Goal: Transaction & Acquisition: Download file/media

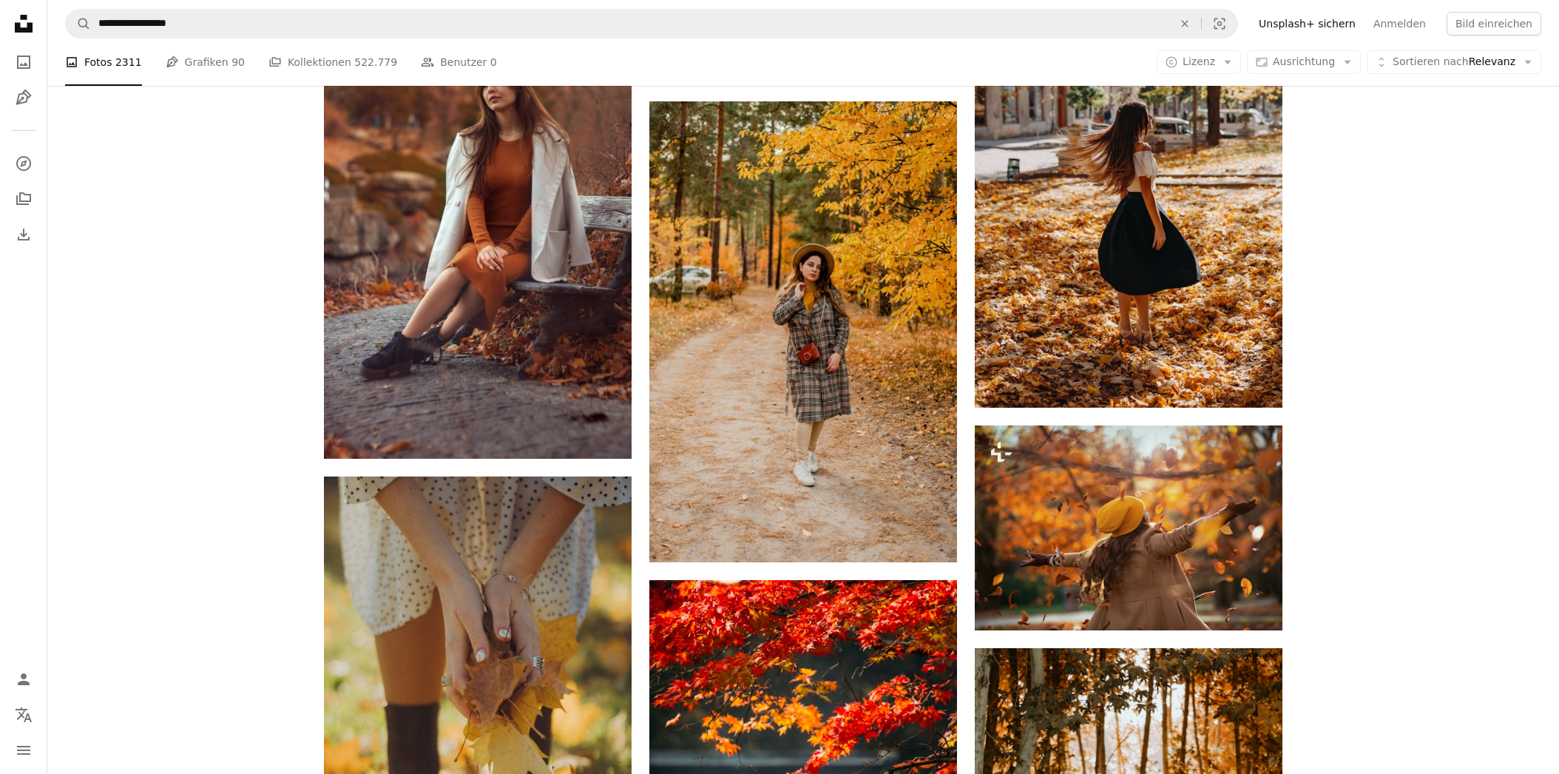
scroll to position [2707, 0]
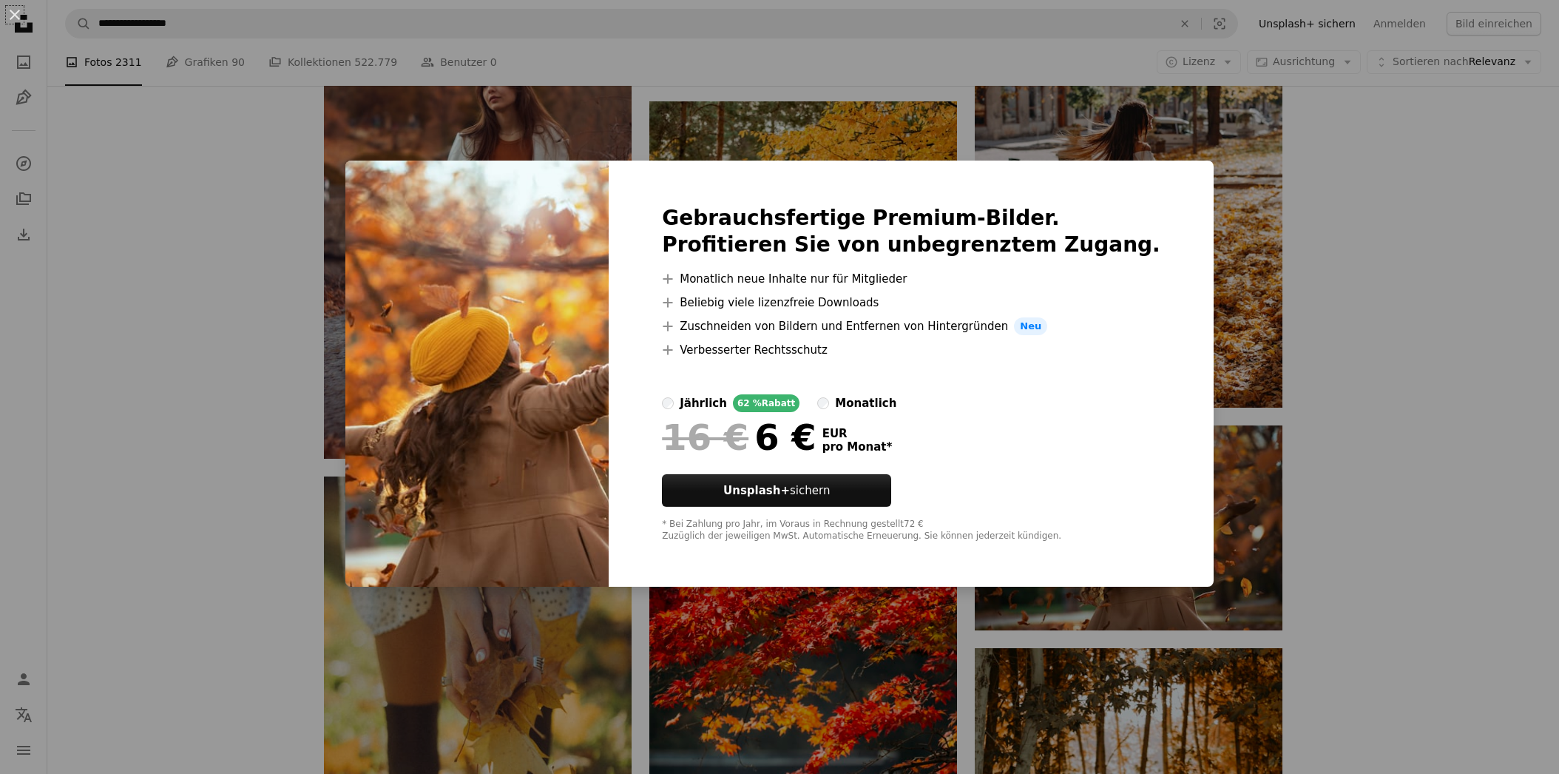
drag, startPoint x: 1382, startPoint y: 336, endPoint x: 1376, endPoint y: 331, distance: 7.9
click at [1382, 337] on div "An X shape Gebrauchsfertige Premium-Bilder. Profitieren Sie von unbegrenztem Zu…" at bounding box center [779, 387] width 1559 height 774
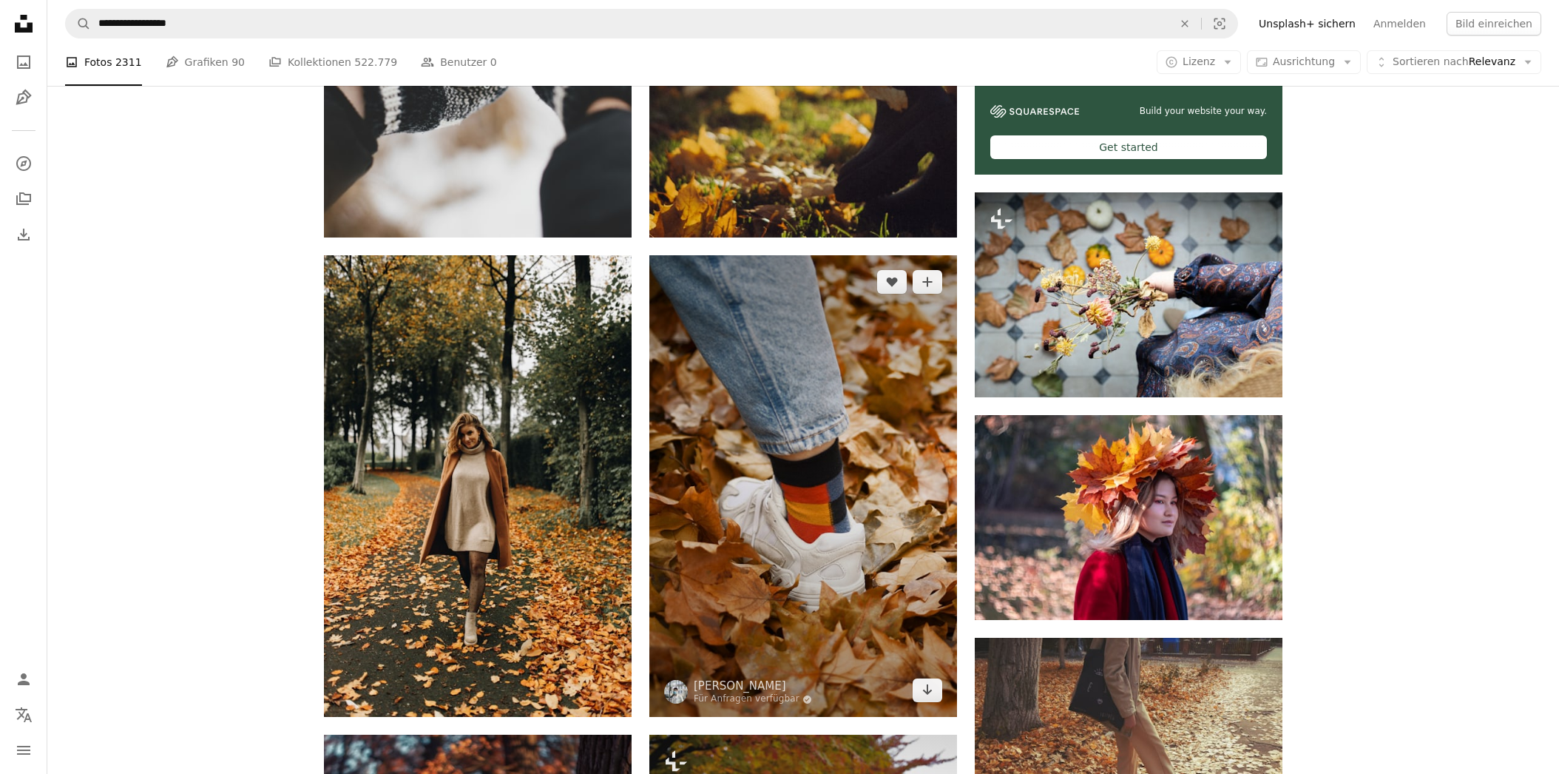
scroll to position [780, 0]
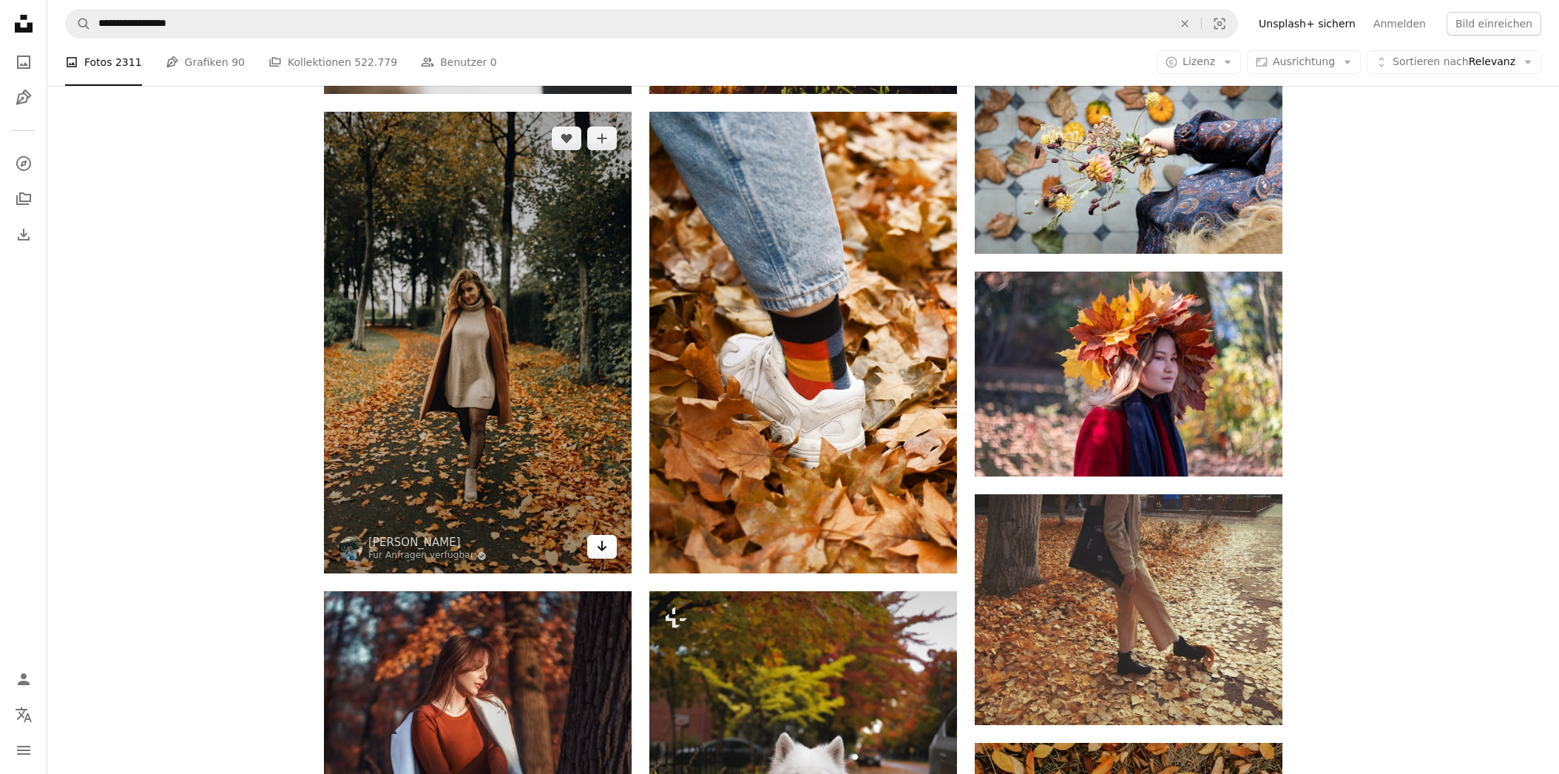
click at [600, 547] on icon "Herunterladen" at bounding box center [603, 546] width 10 height 10
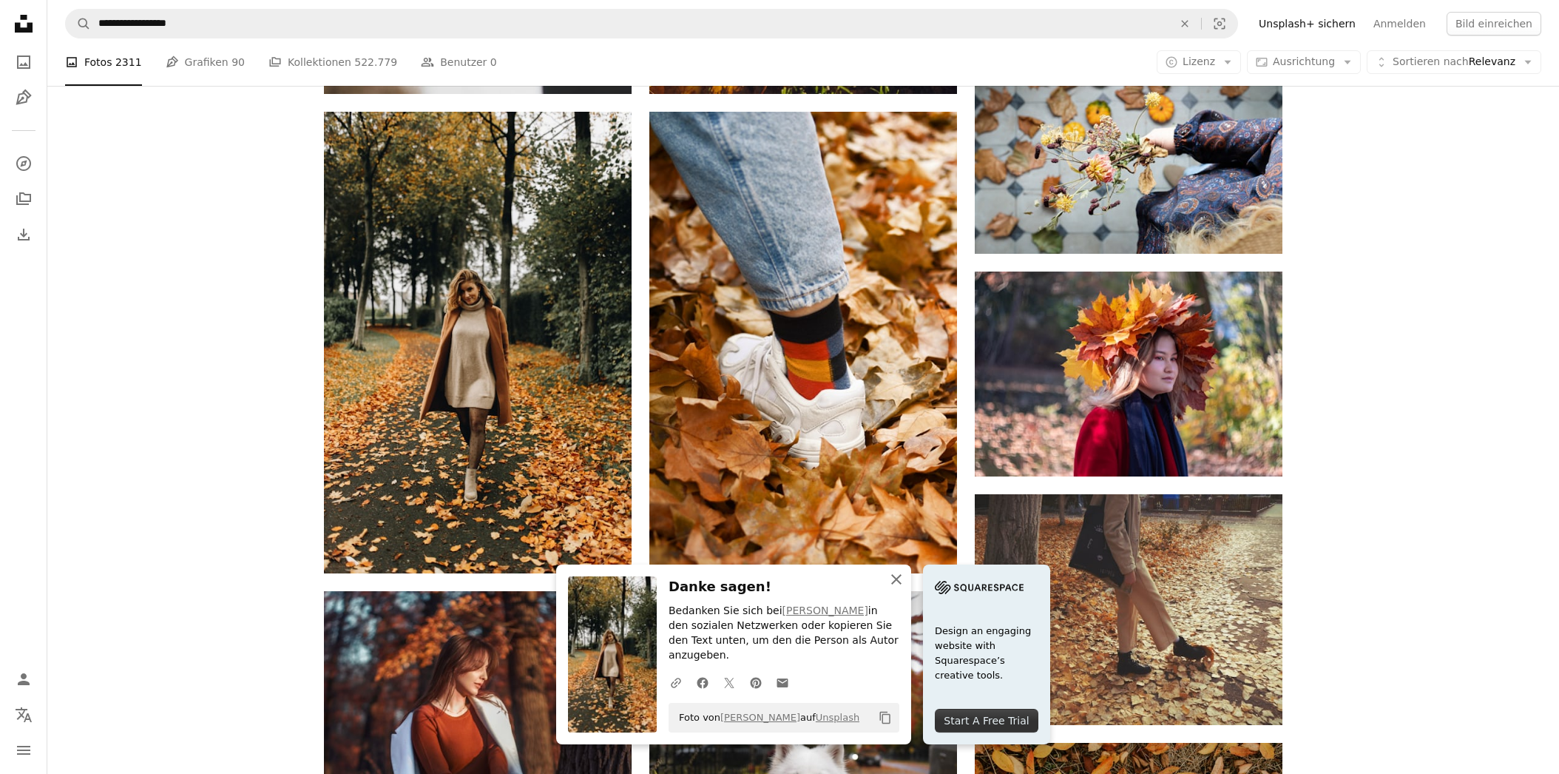
click at [897, 584] on icon "button" at bounding box center [896, 579] width 10 height 10
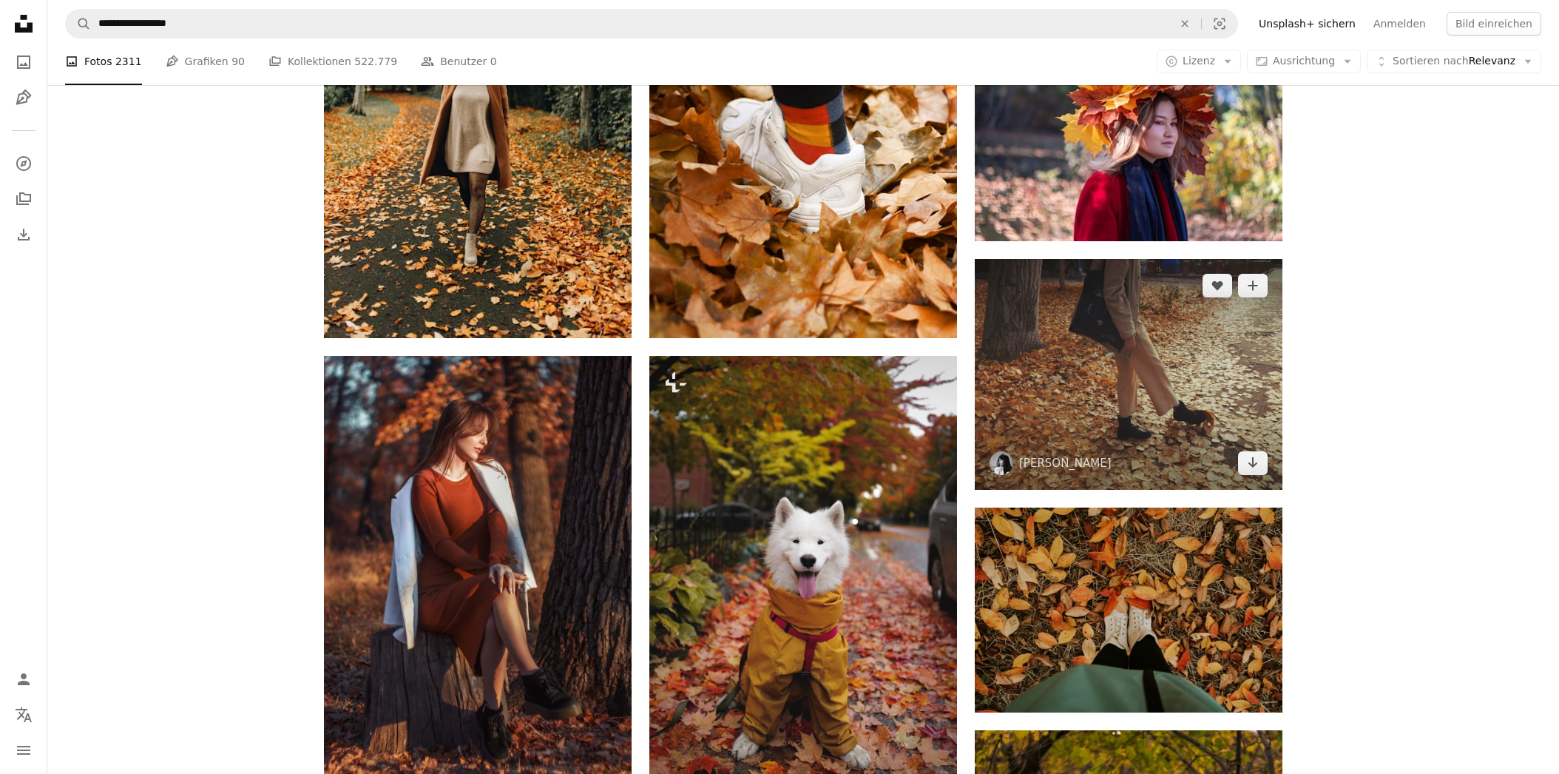
scroll to position [1013, 0]
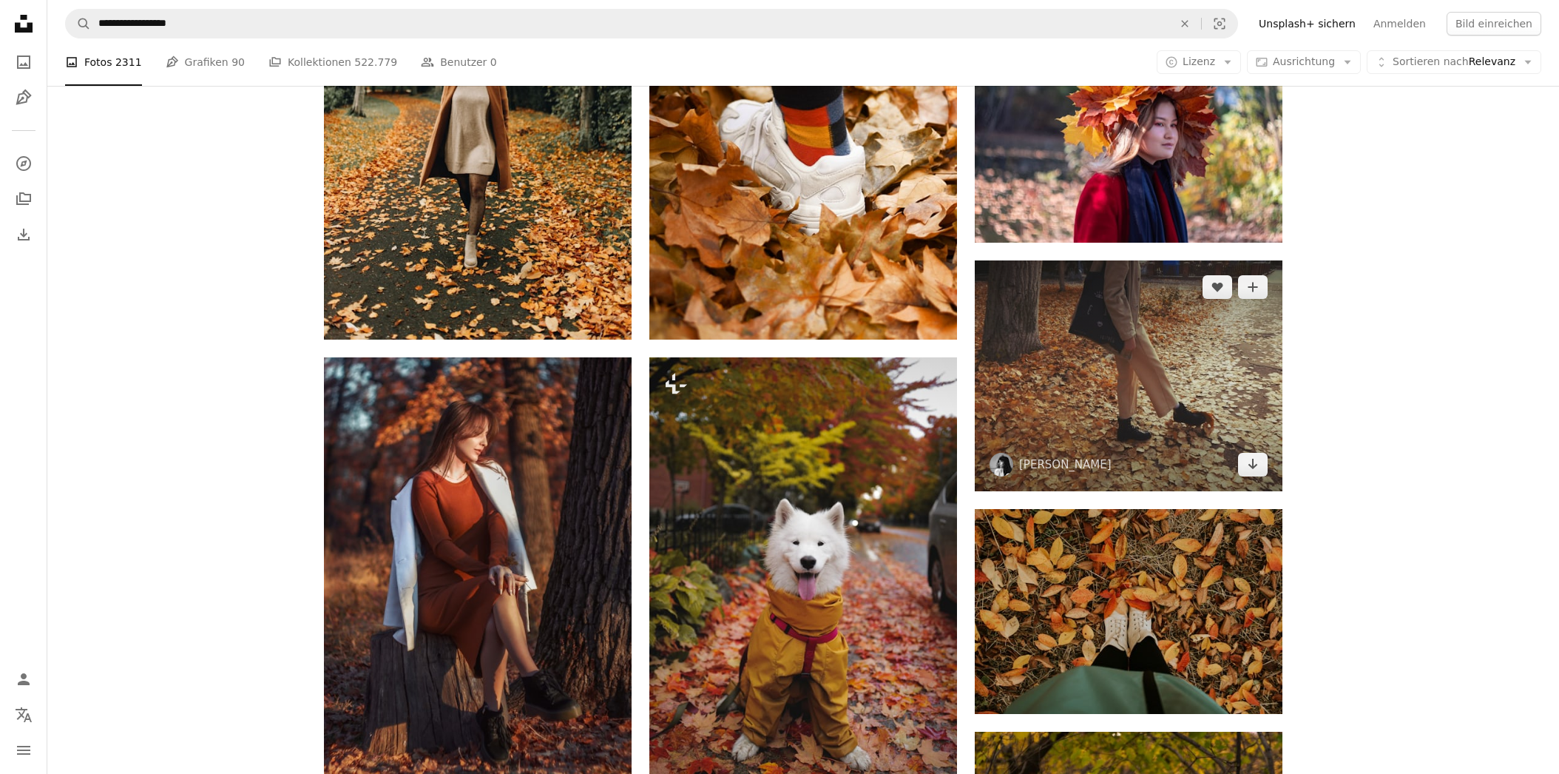
click at [1132, 352] on img at bounding box center [1129, 375] width 308 height 231
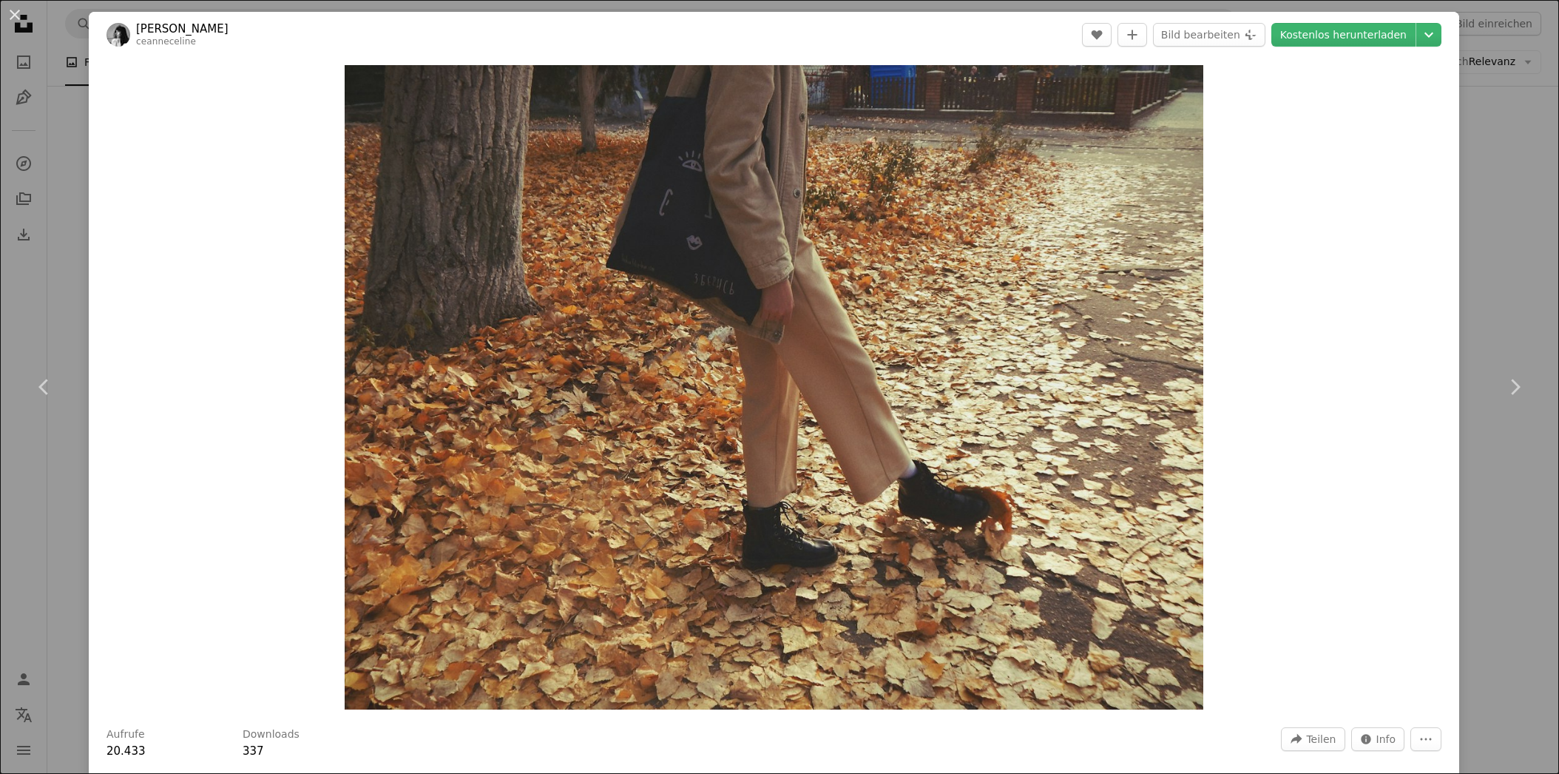
click at [1472, 228] on div "An X shape Chevron left Chevron right [PERSON_NAME] ceanneceline A heart A plus…" at bounding box center [779, 387] width 1559 height 774
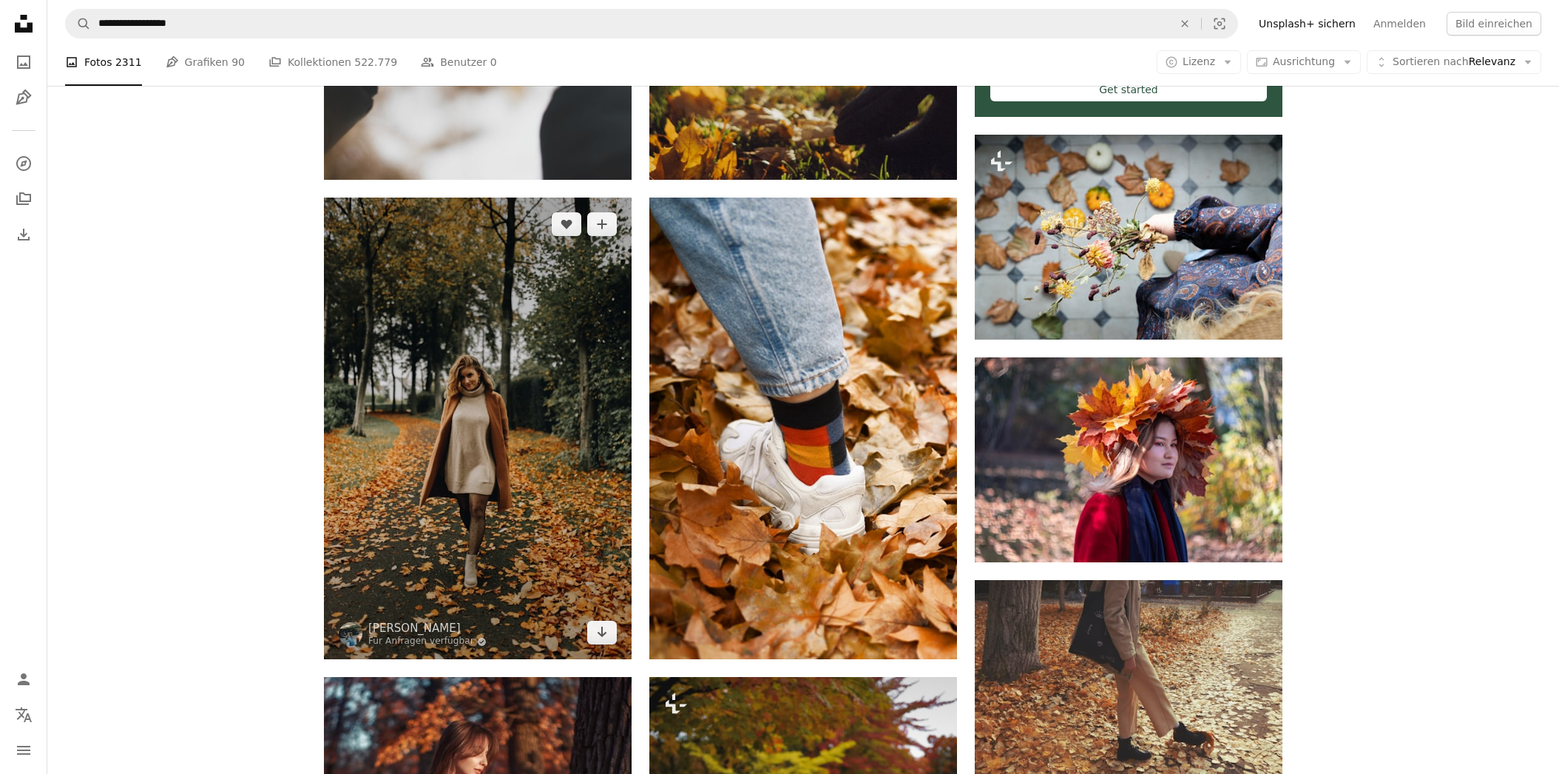
scroll to position [701, 0]
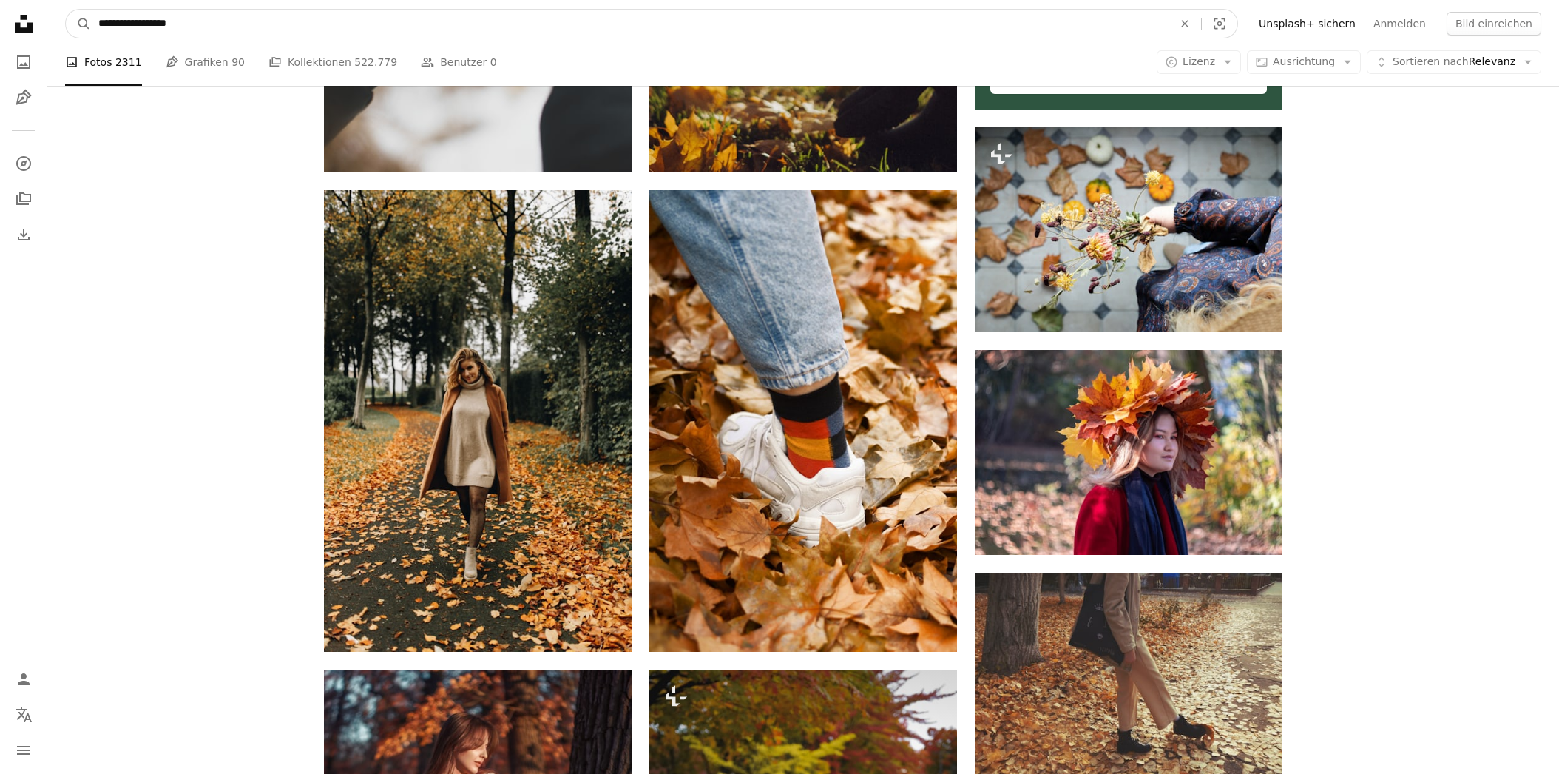
click at [153, 24] on input "**********" at bounding box center [630, 24] width 1078 height 28
type input "**********"
click button "A magnifying glass" at bounding box center [78, 24] width 25 height 28
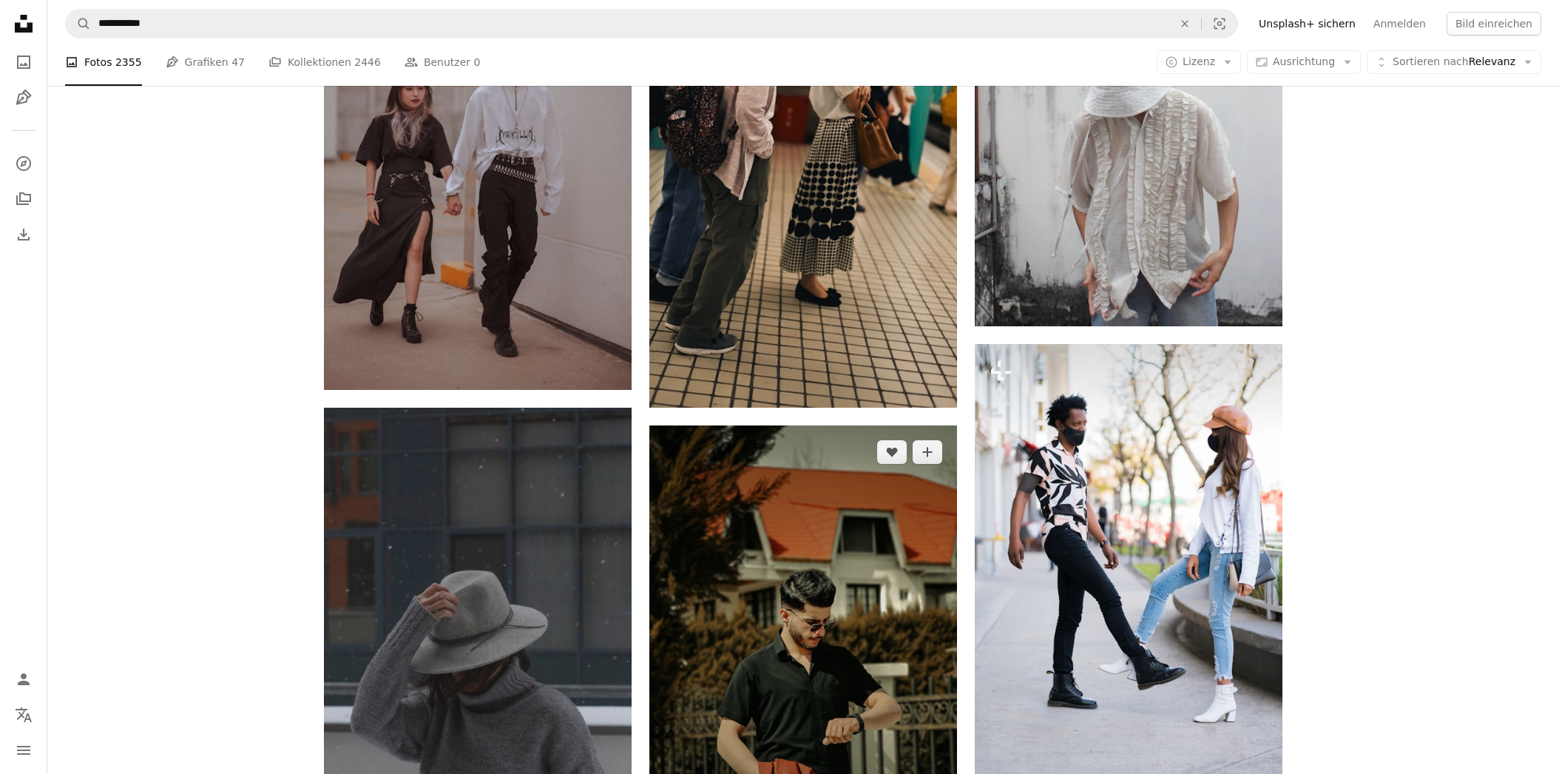
scroll to position [2183, 0]
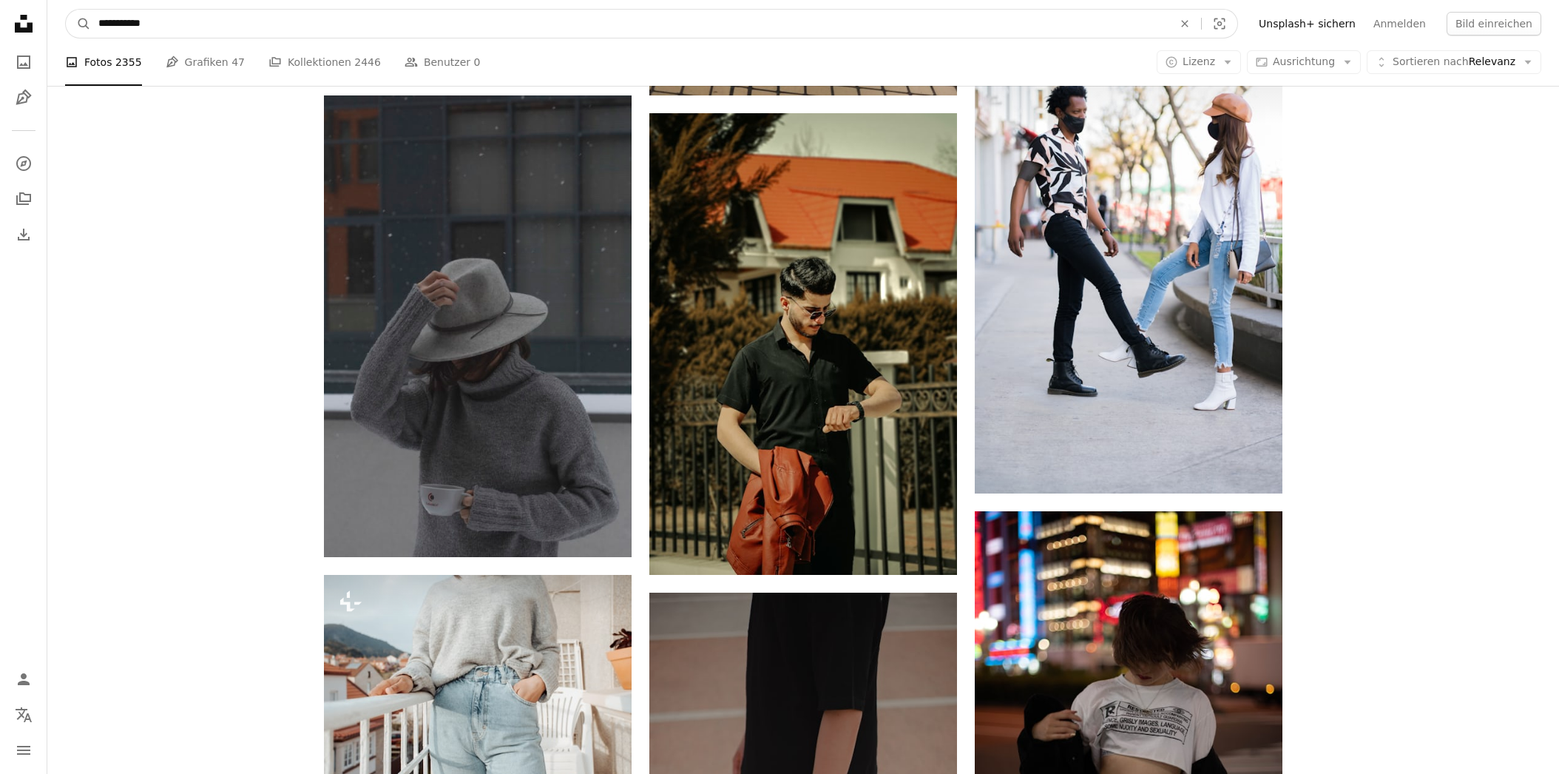
drag, startPoint x: 166, startPoint y: 18, endPoint x: 52, endPoint y: 21, distance: 113.9
click at [91, 21] on input "**********" at bounding box center [630, 24] width 1078 height 28
type input "**********"
click button "A magnifying glass" at bounding box center [78, 24] width 25 height 28
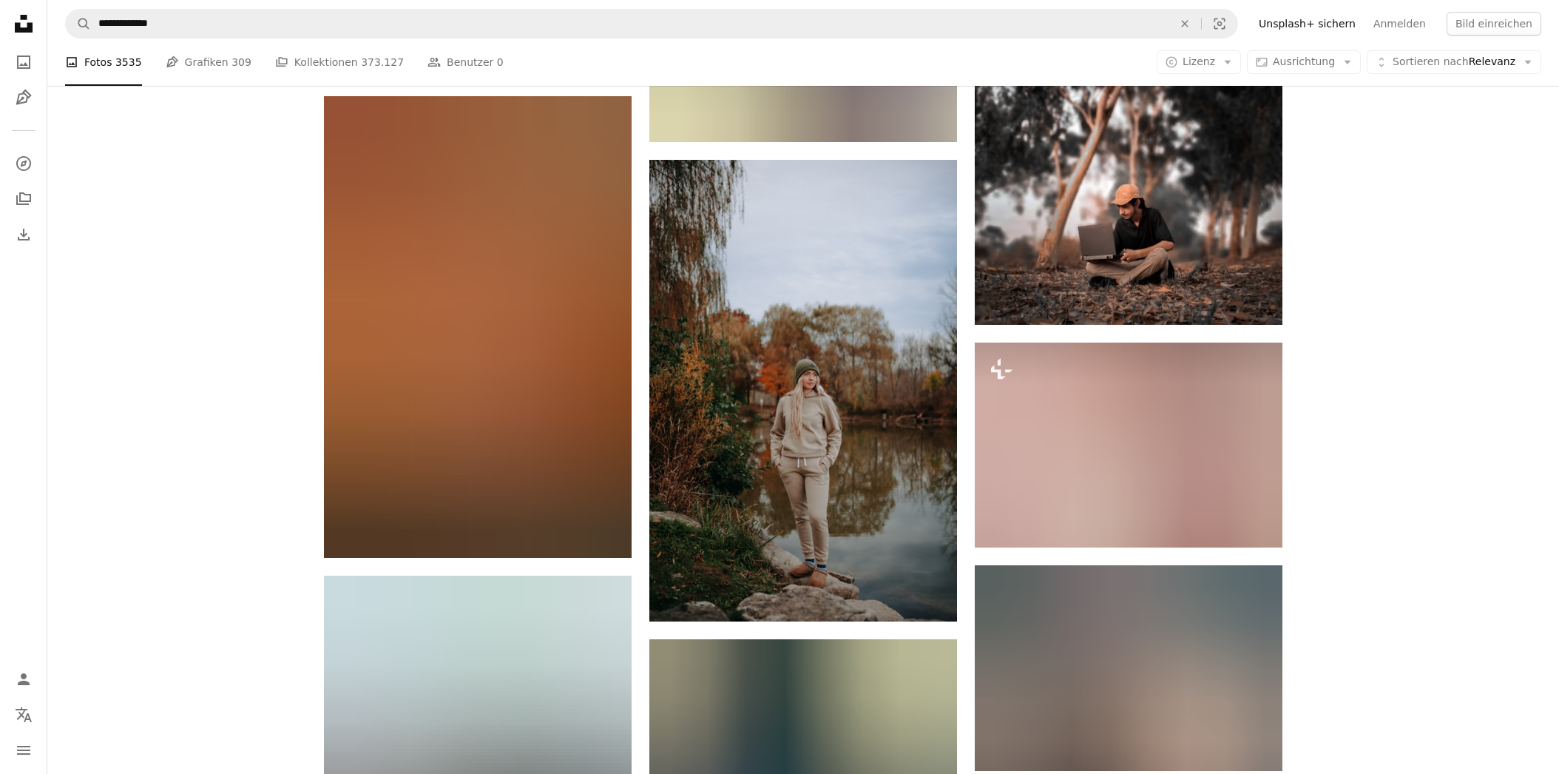
scroll to position [7406, 0]
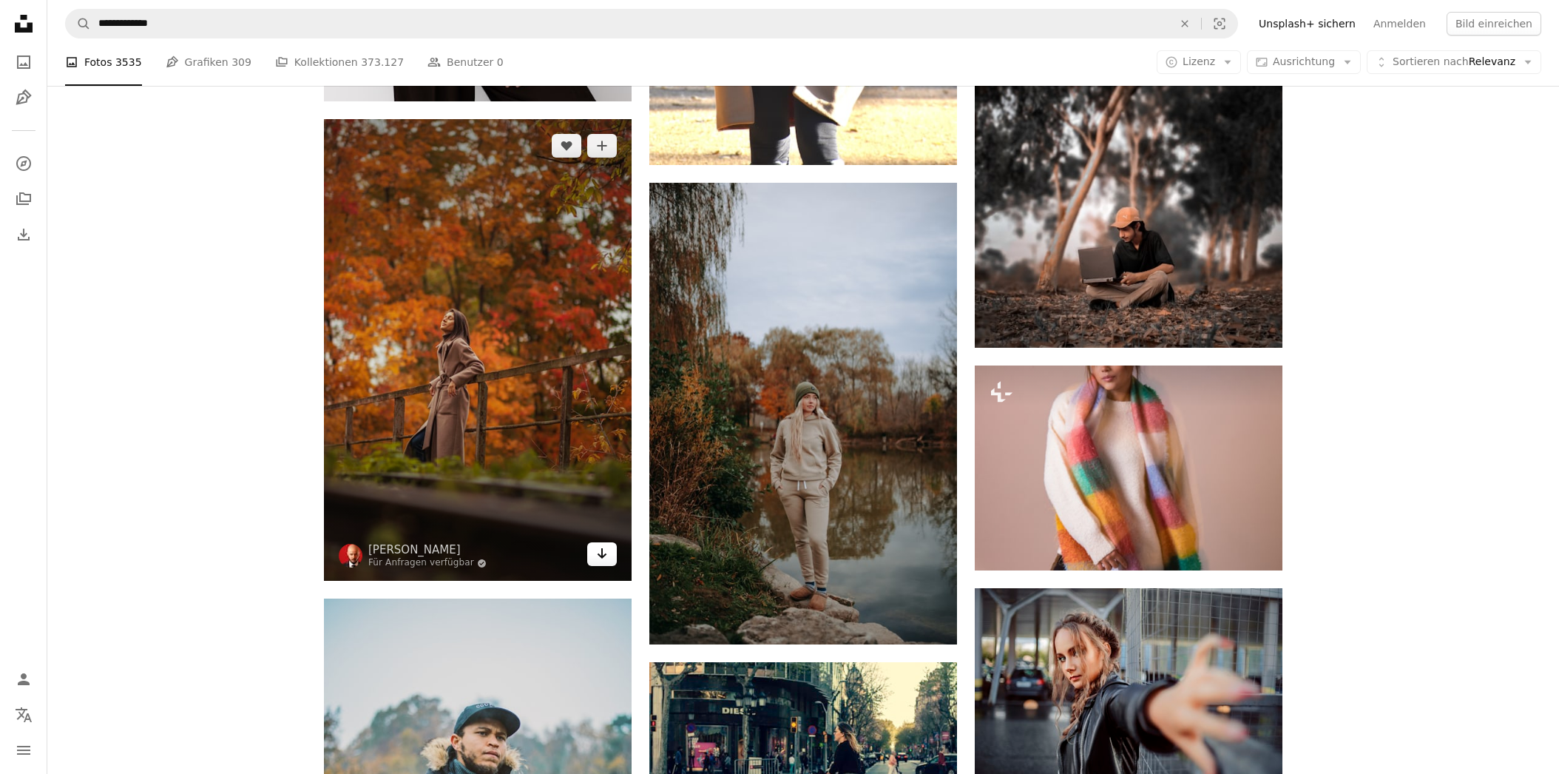
click at [604, 555] on icon "Arrow pointing down" at bounding box center [602, 553] width 12 height 18
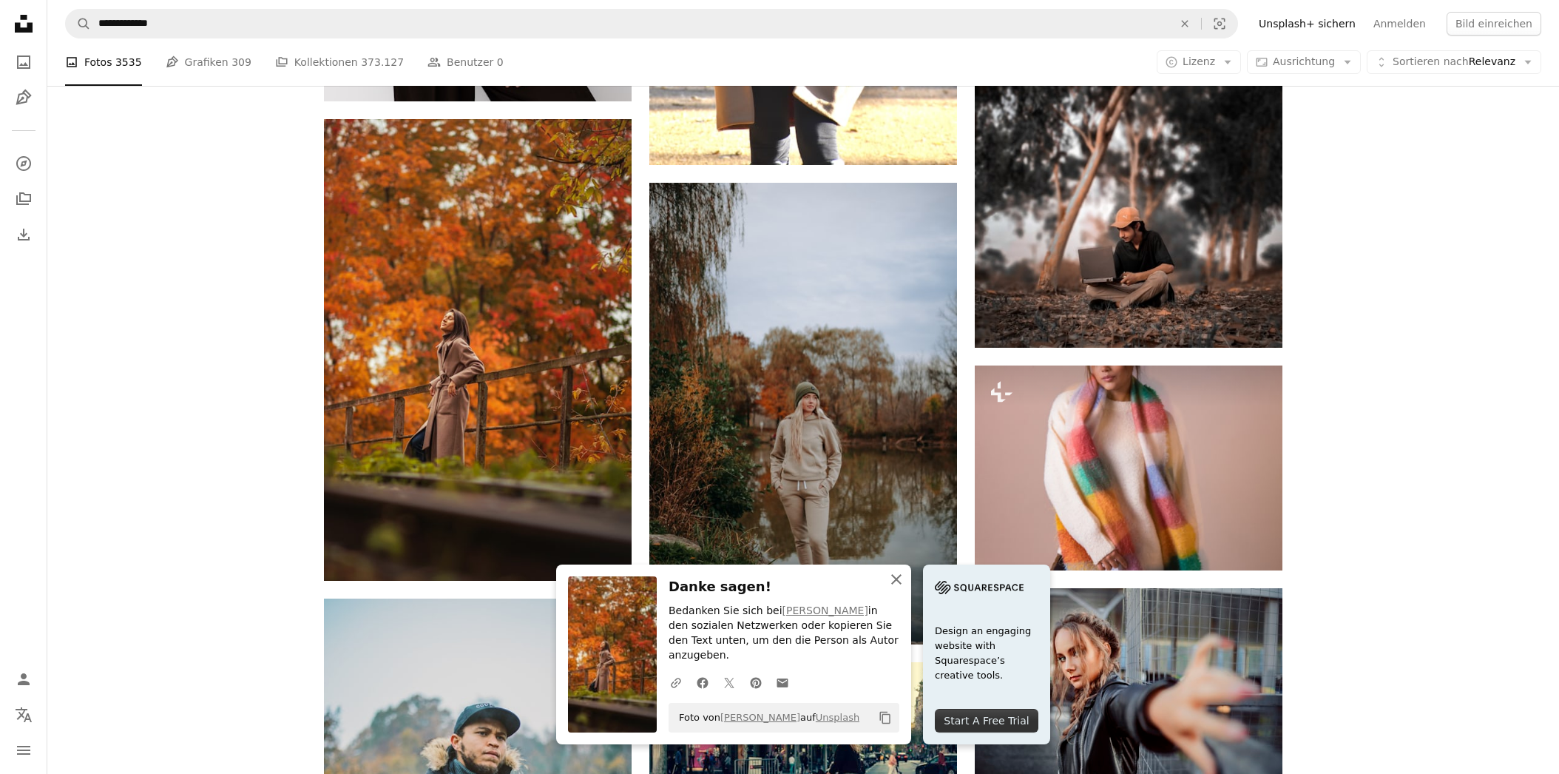
click at [897, 584] on icon "button" at bounding box center [896, 579] width 10 height 10
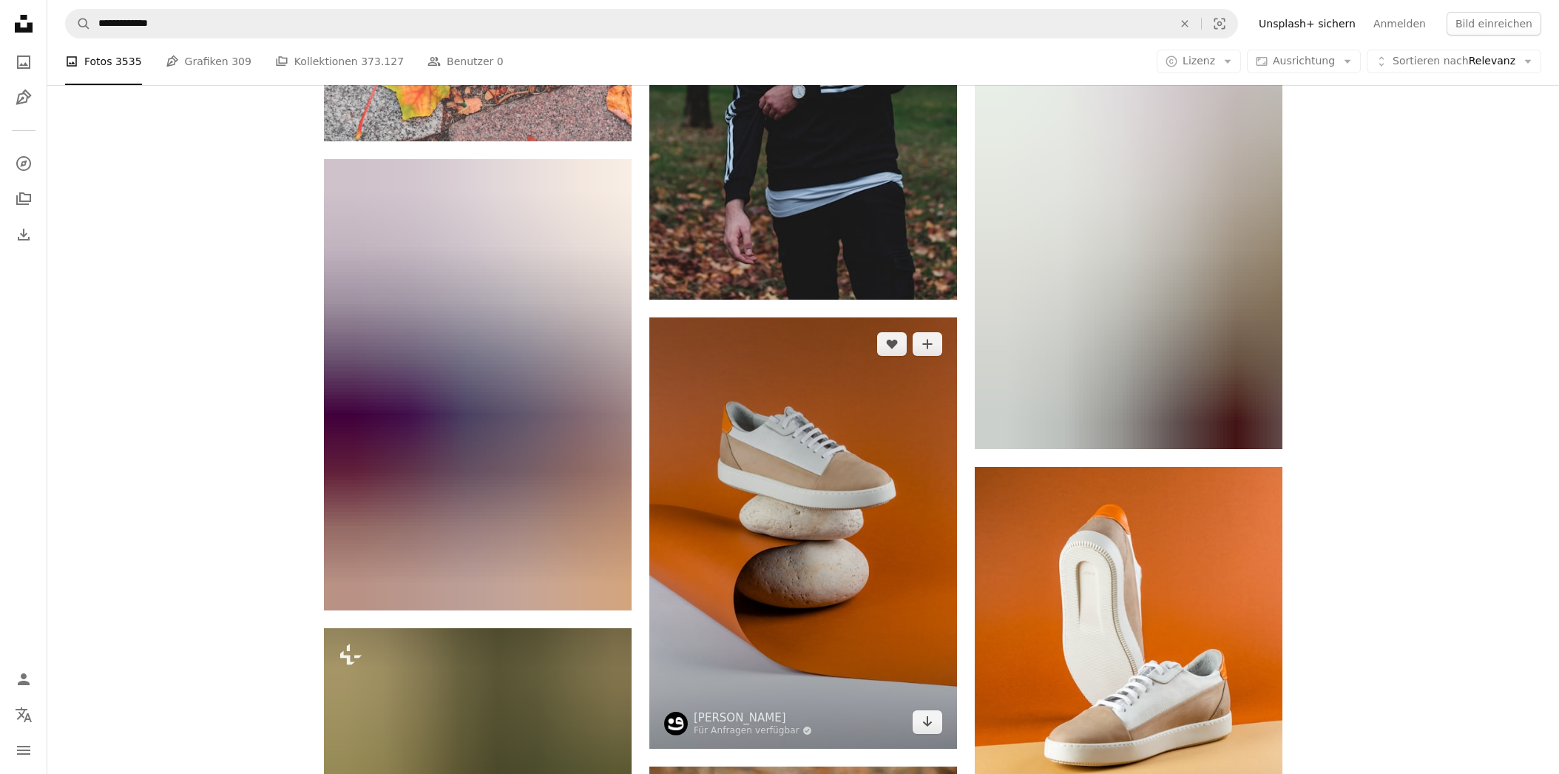
scroll to position [9199, 0]
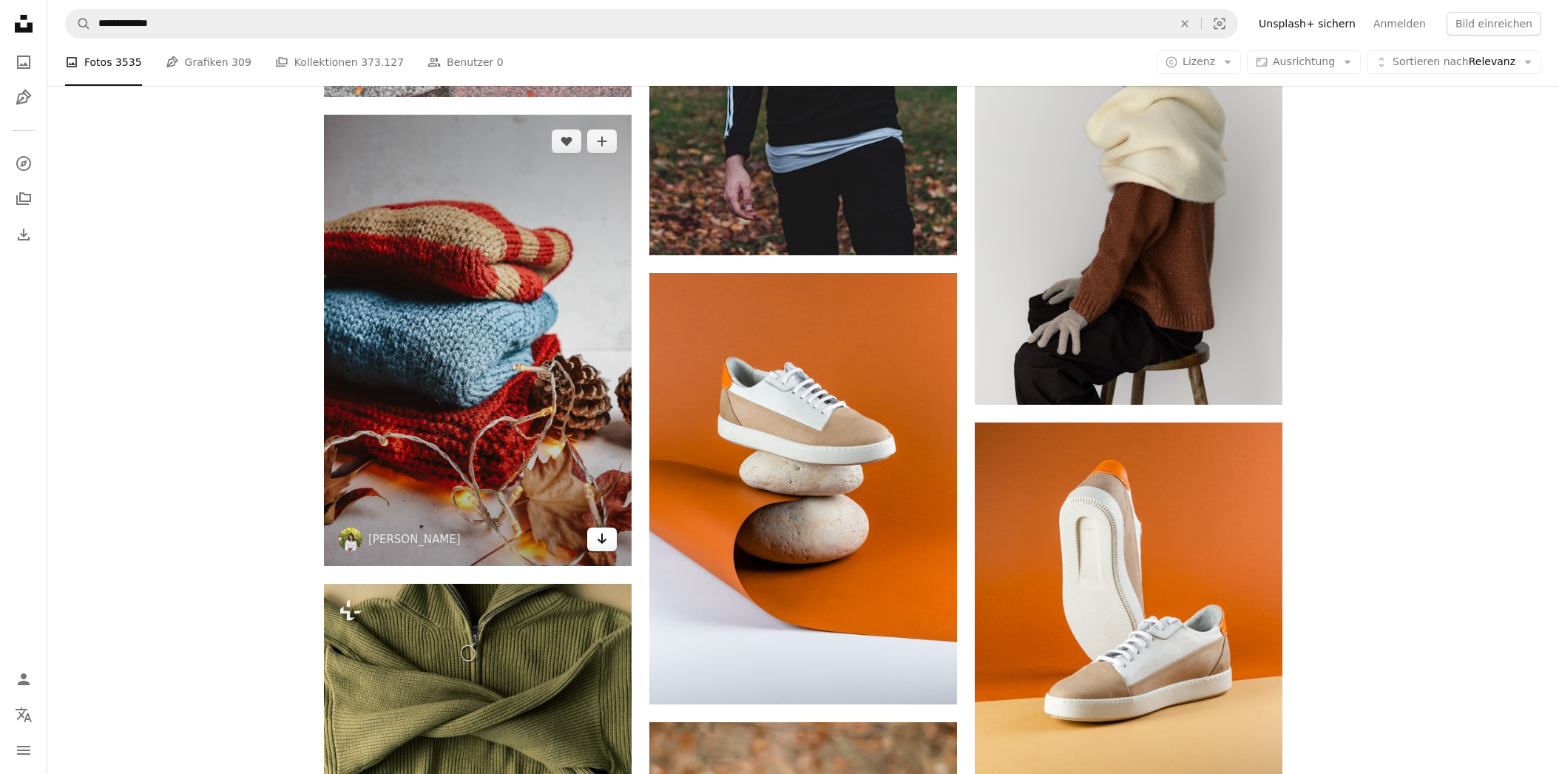
click at [598, 533] on icon "Arrow pointing down" at bounding box center [602, 539] width 12 height 18
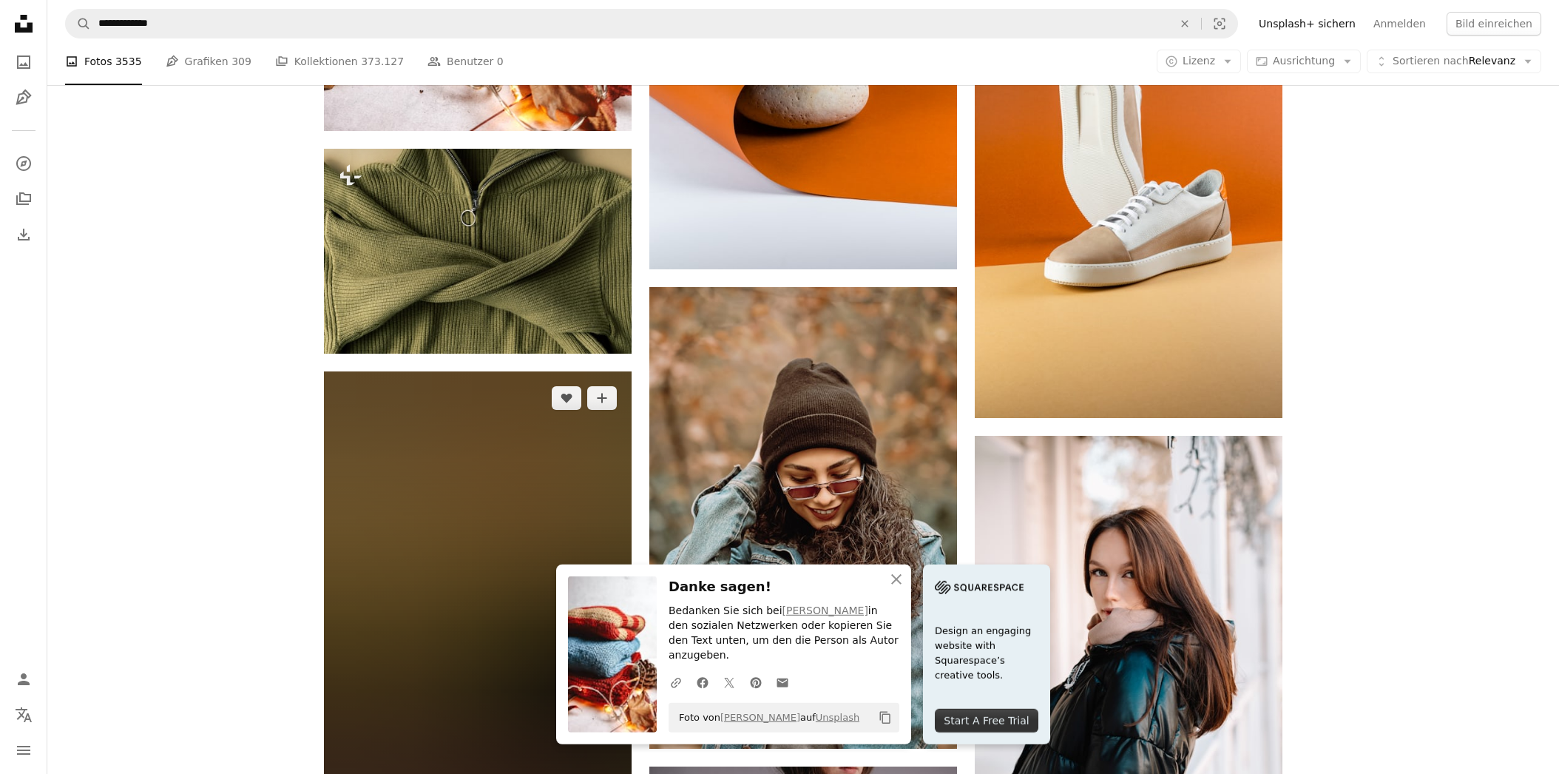
scroll to position [9745, 0]
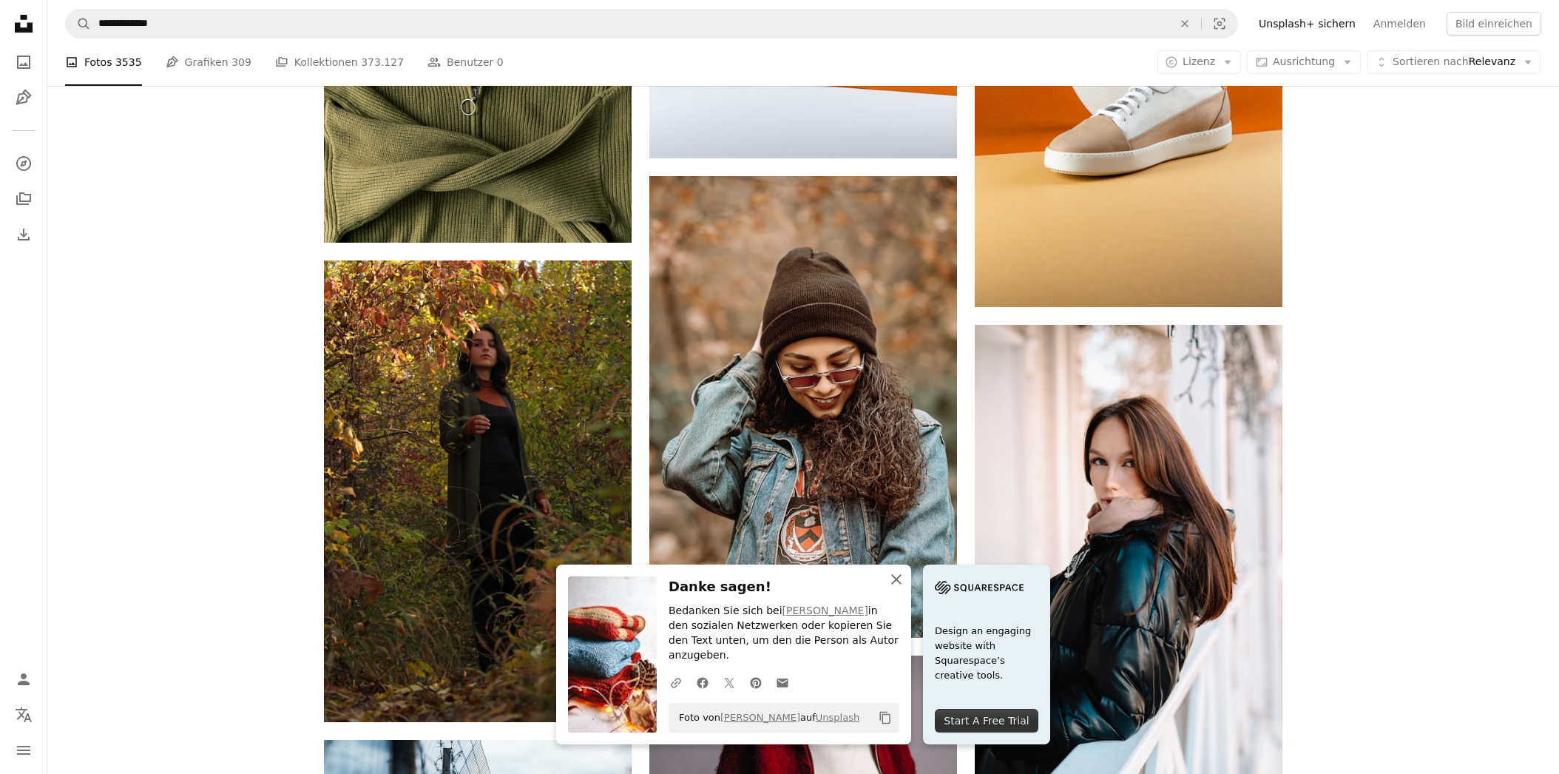
click at [886, 590] on button "An X shape Schließen" at bounding box center [897, 579] width 30 height 30
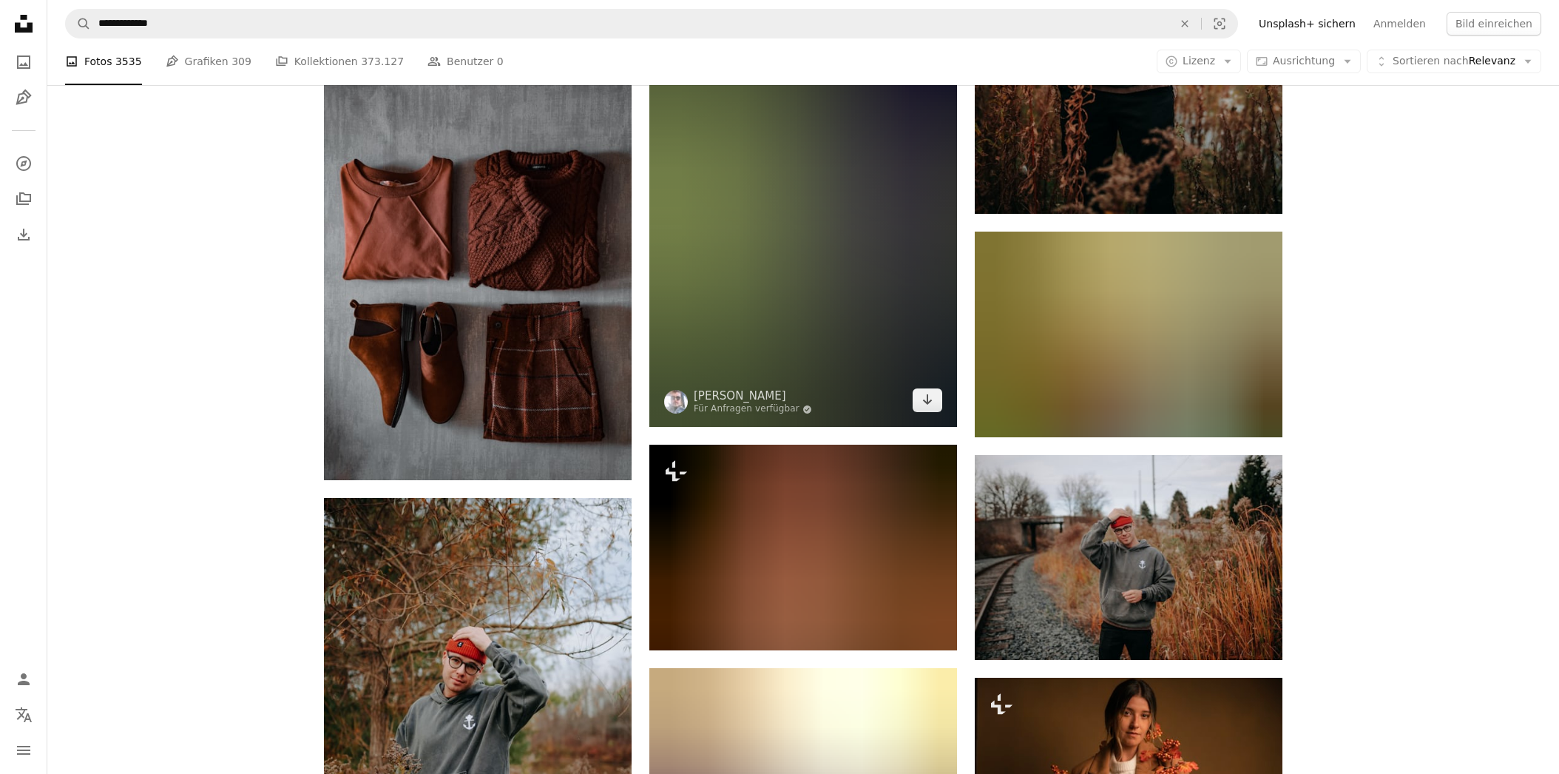
scroll to position [14188, 0]
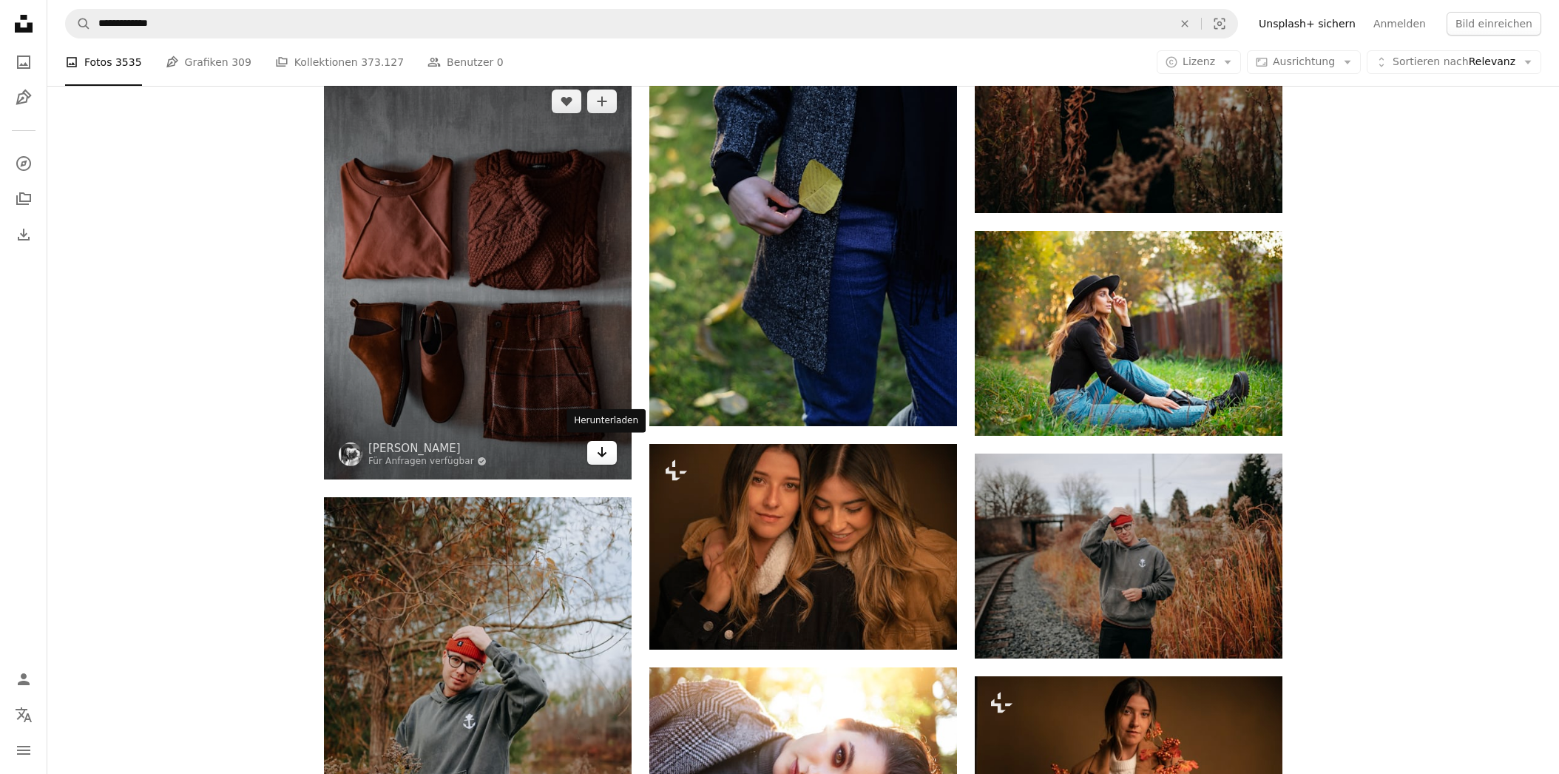
click at [601, 452] on icon "Herunterladen" at bounding box center [603, 452] width 10 height 10
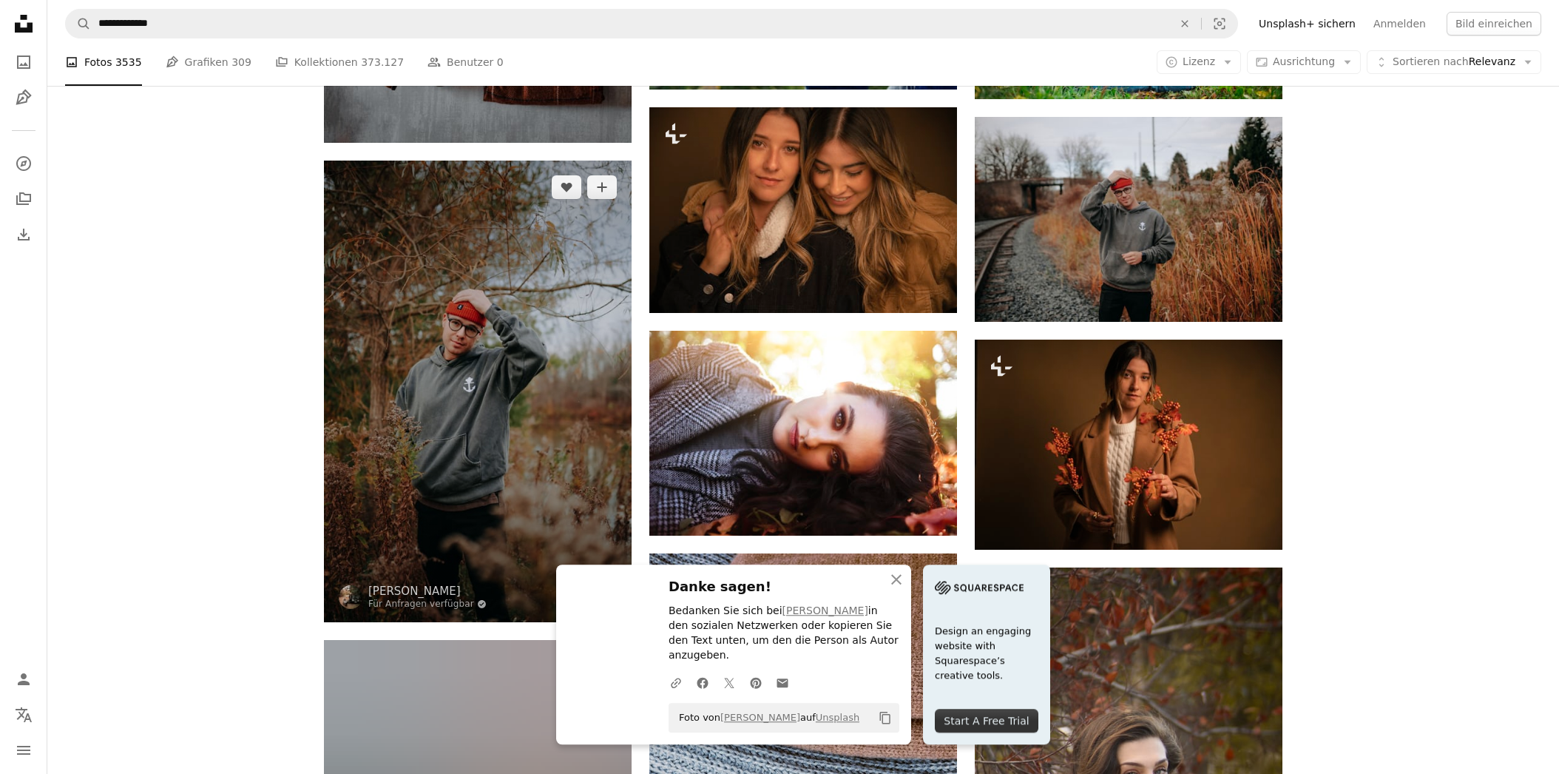
scroll to position [14656, 0]
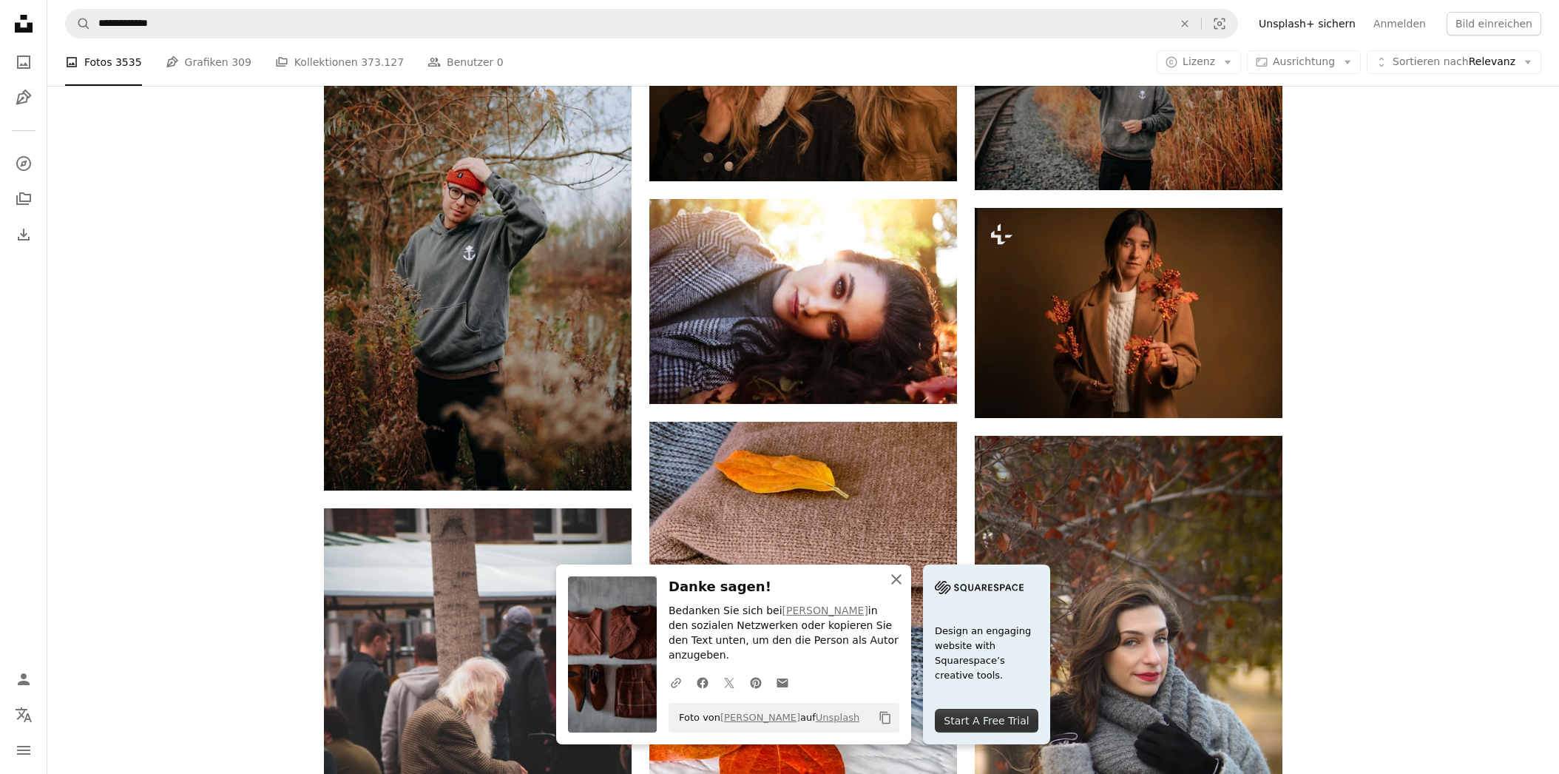
click at [897, 584] on icon "button" at bounding box center [896, 579] width 10 height 10
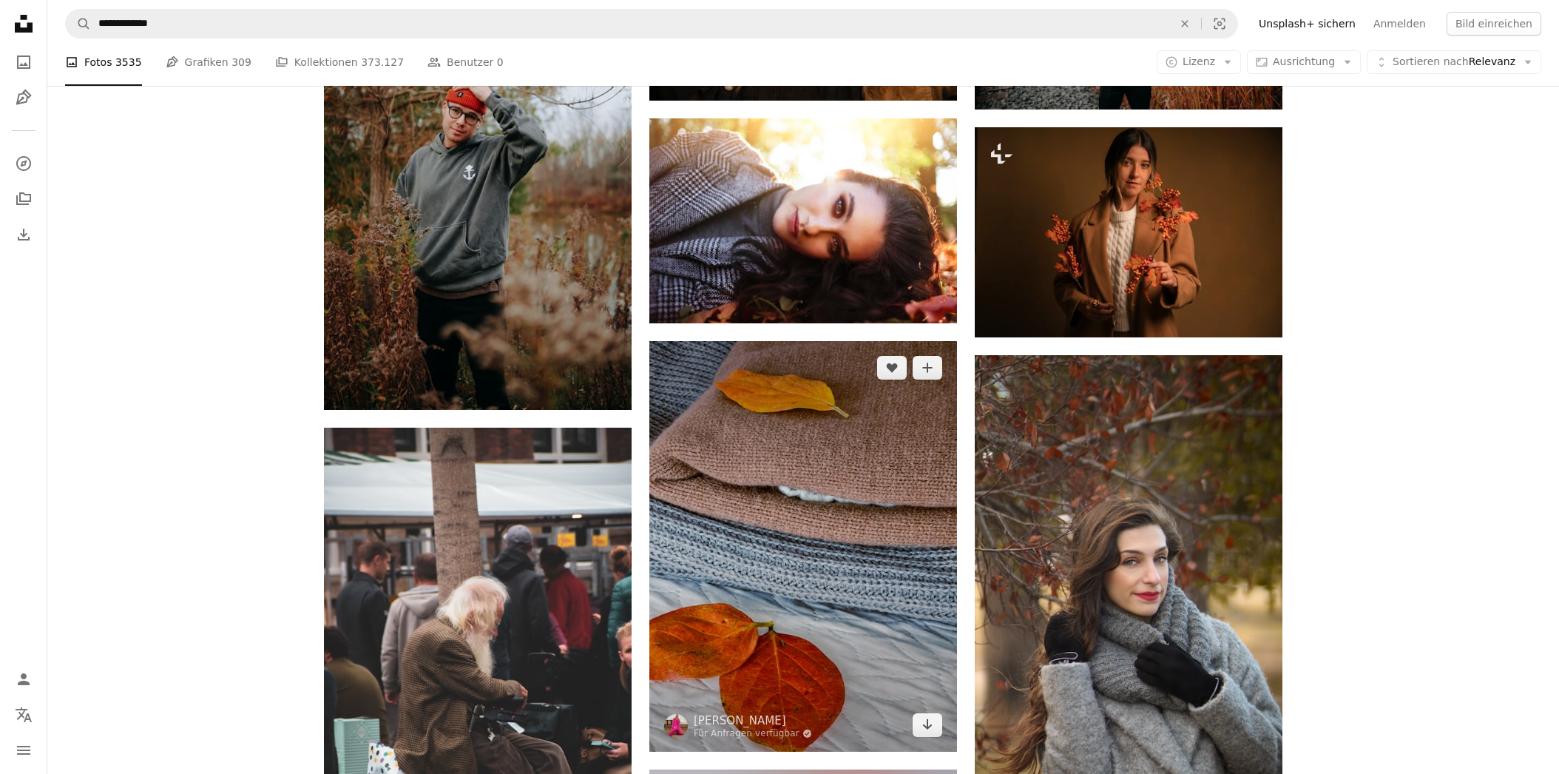
scroll to position [14890, 0]
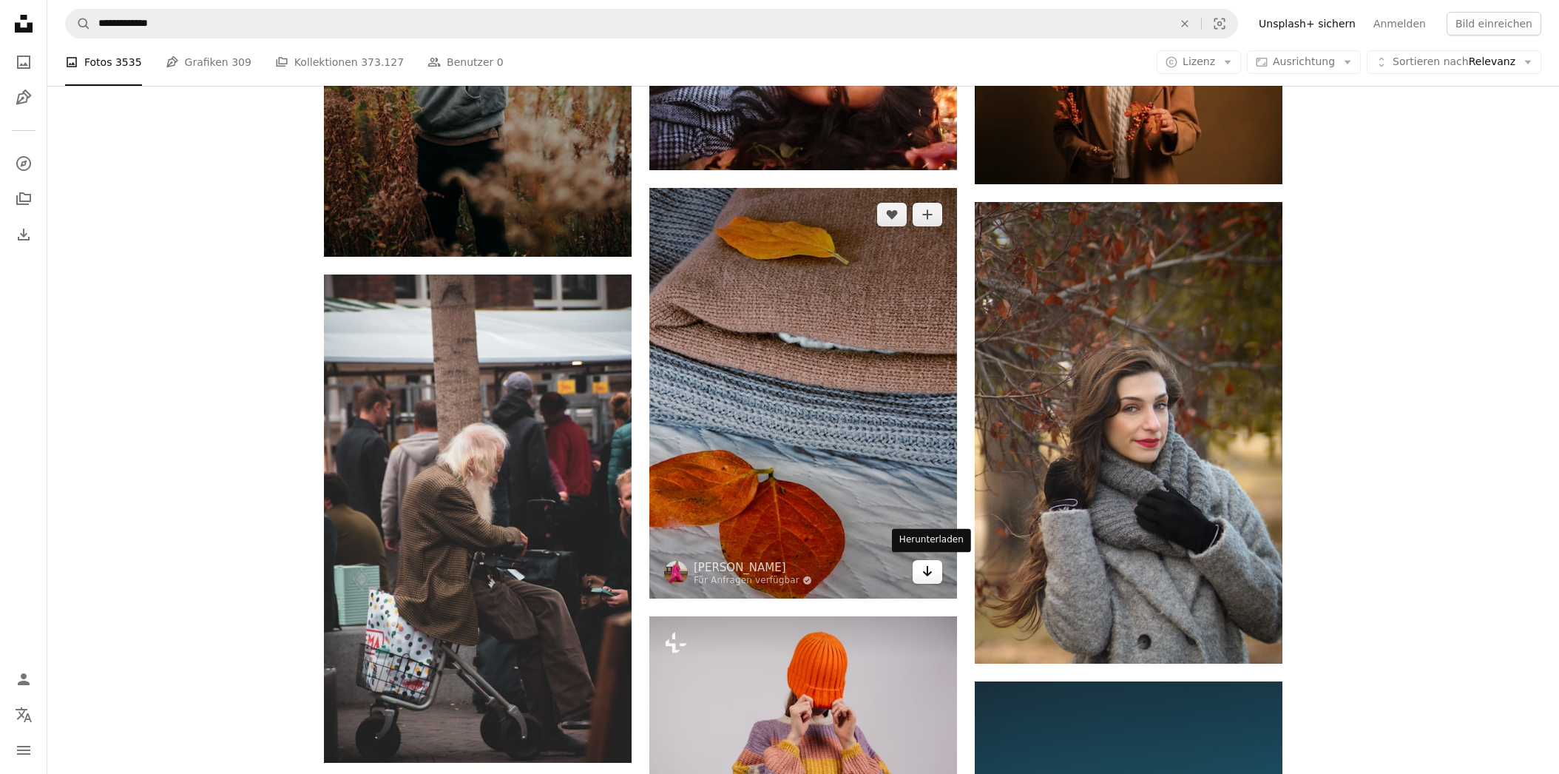
click at [925, 571] on icon "Herunterladen" at bounding box center [928, 571] width 10 height 10
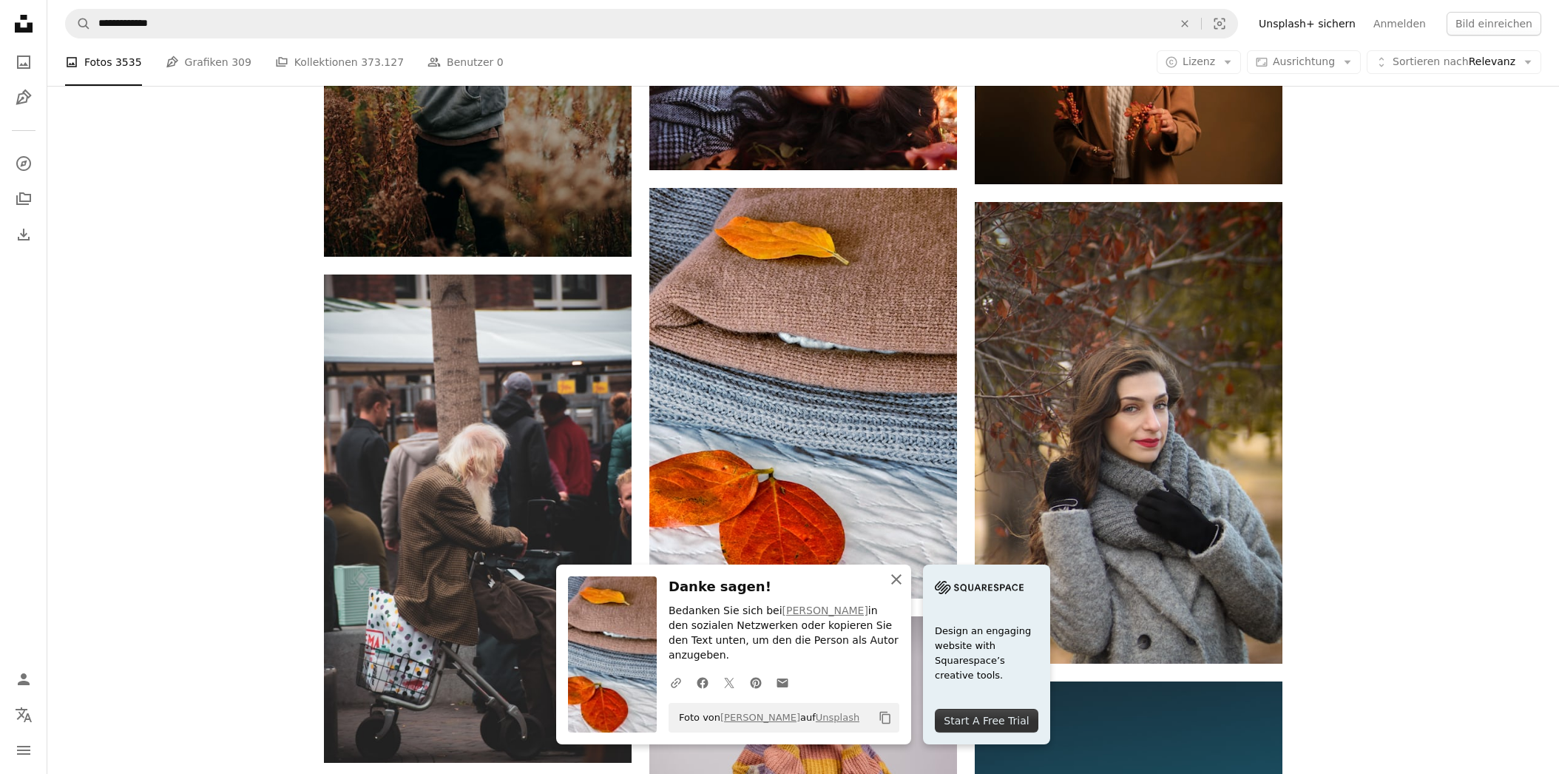
click at [891, 588] on icon "An X shape" at bounding box center [897, 579] width 18 height 18
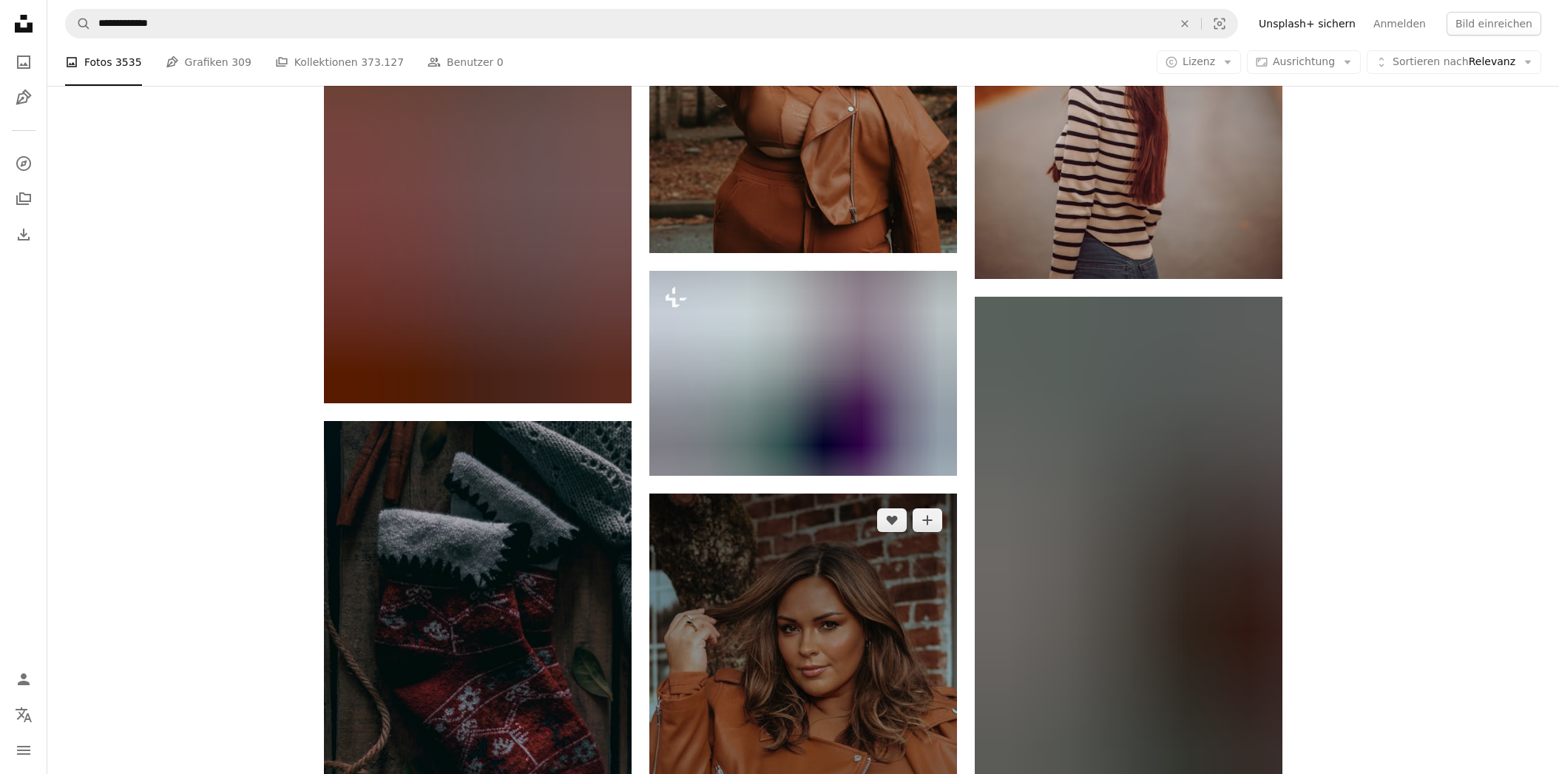
scroll to position [21828, 0]
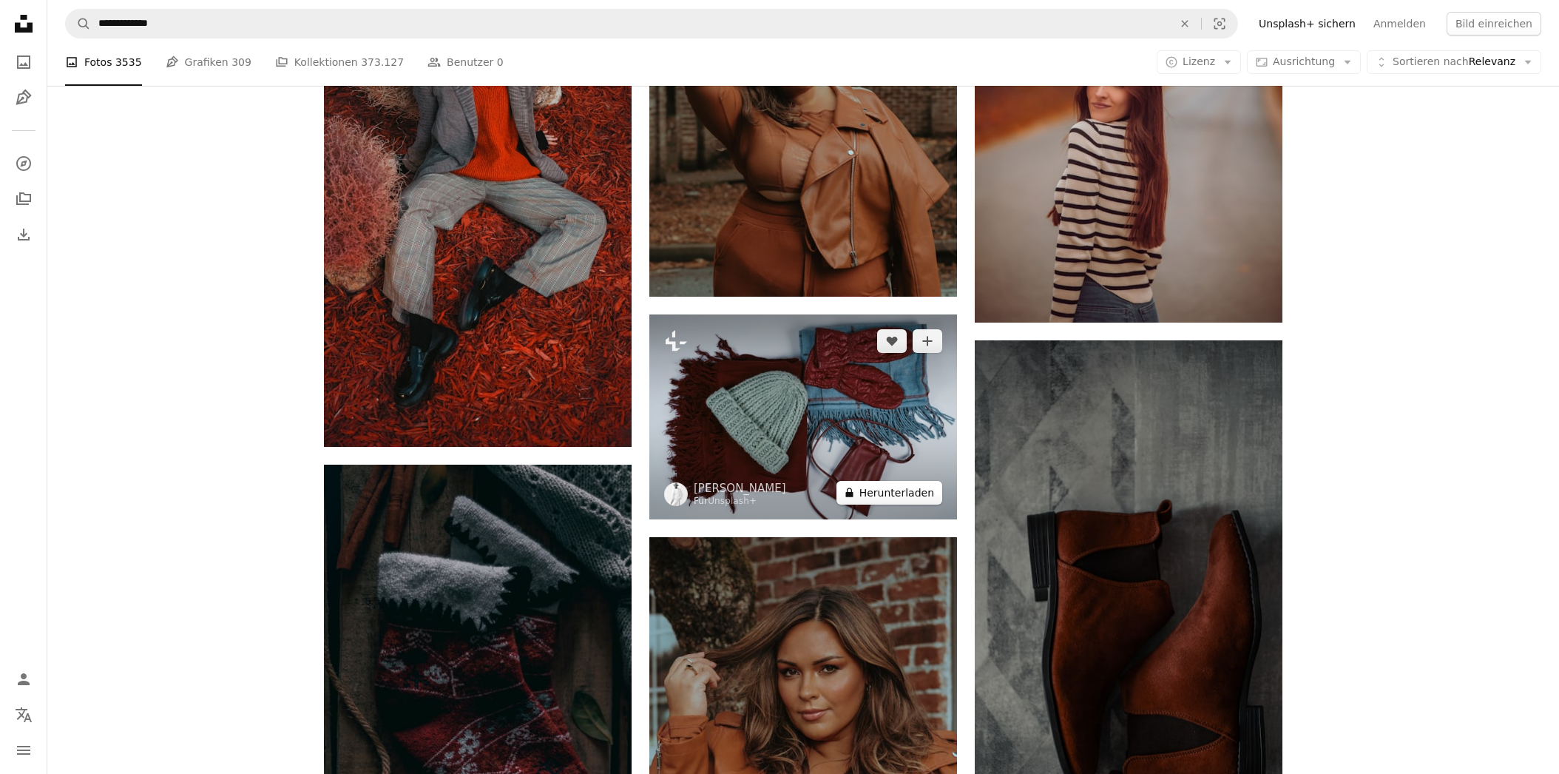
click at [891, 494] on button "A lock Herunterladen" at bounding box center [890, 493] width 106 height 24
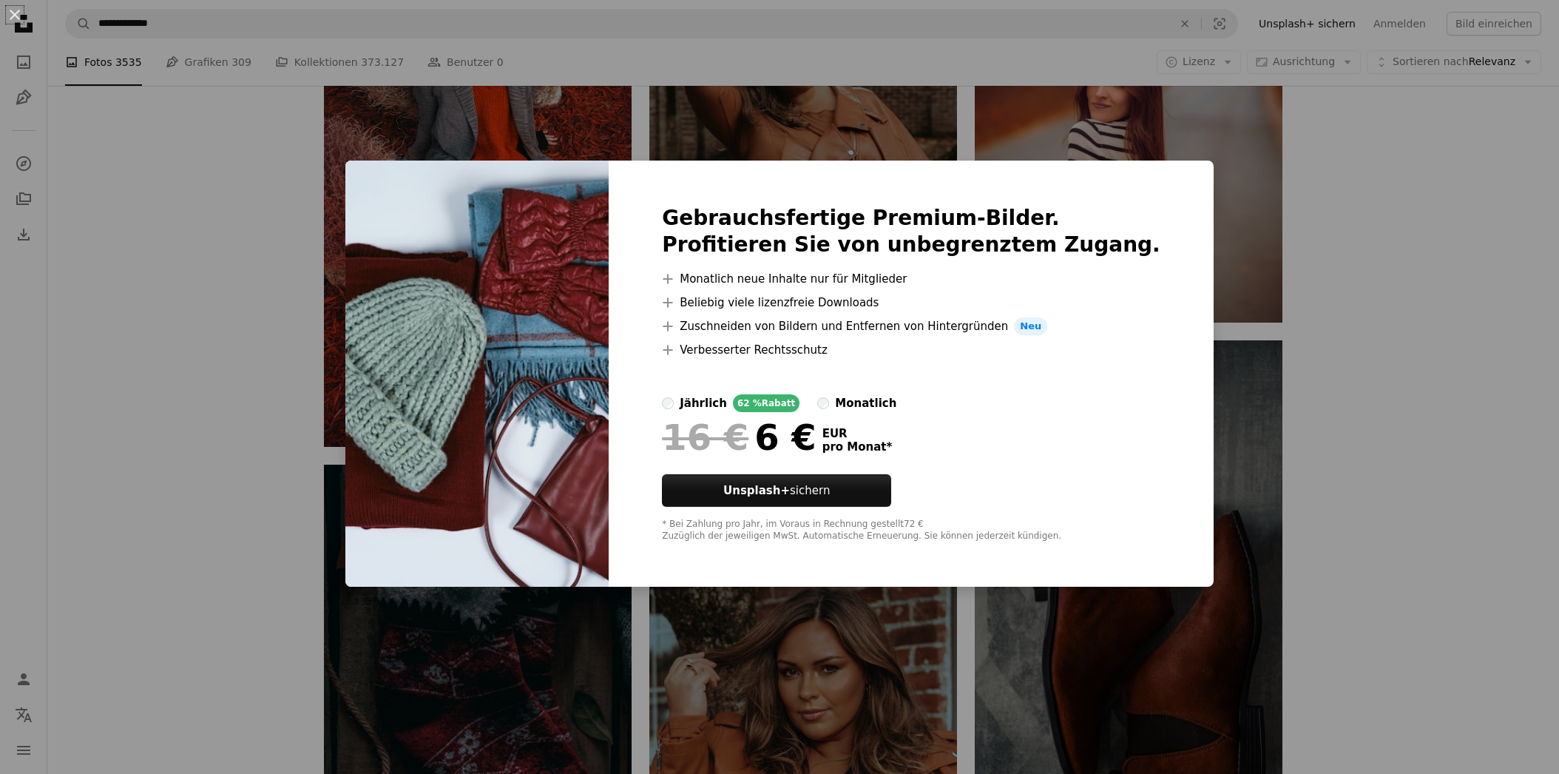
click at [1413, 268] on div "An X shape Gebrauchsfertige Premium-Bilder. Profitieren Sie von unbegrenztem Zu…" at bounding box center [779, 387] width 1559 height 774
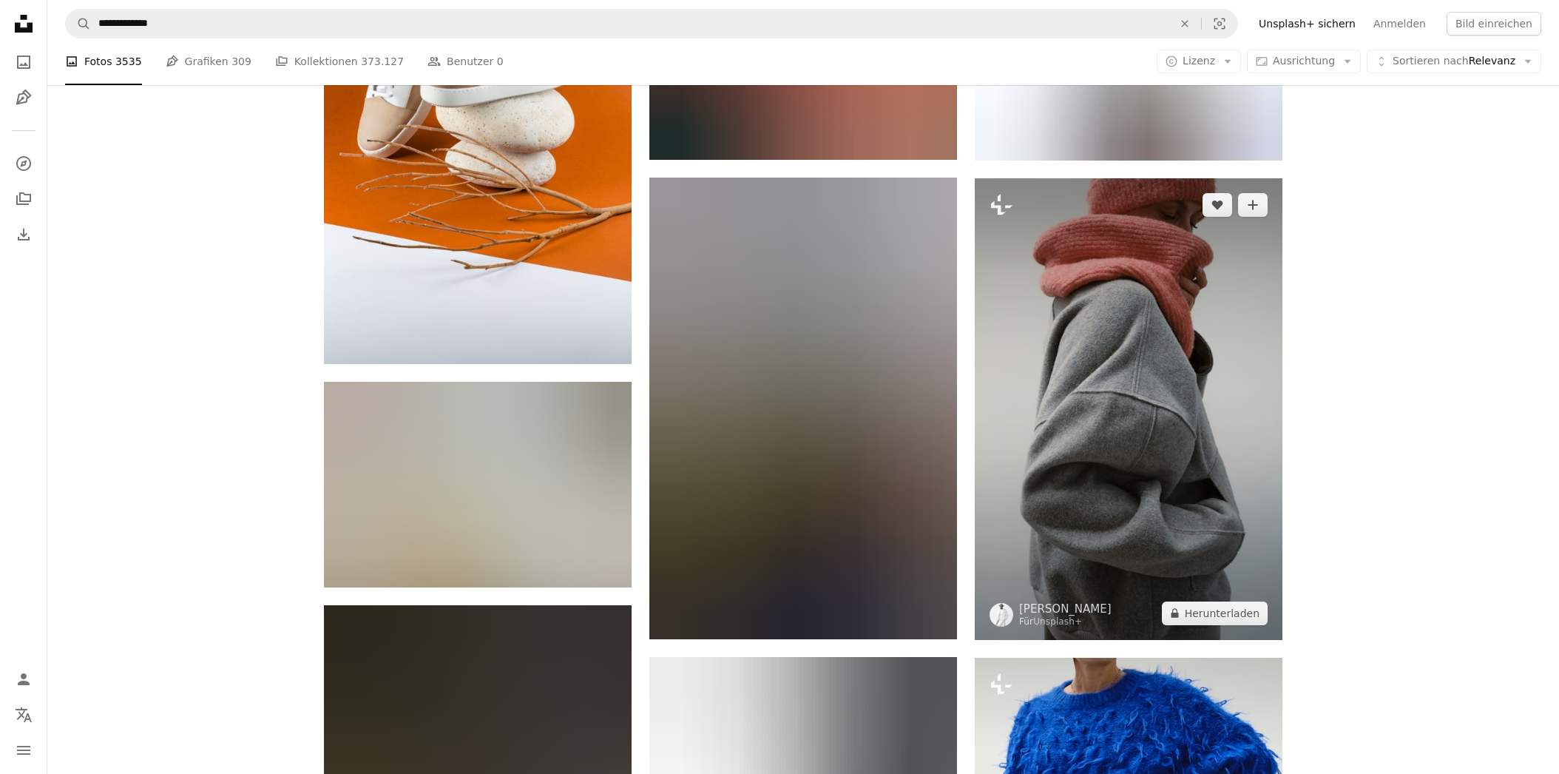
scroll to position [23309, 0]
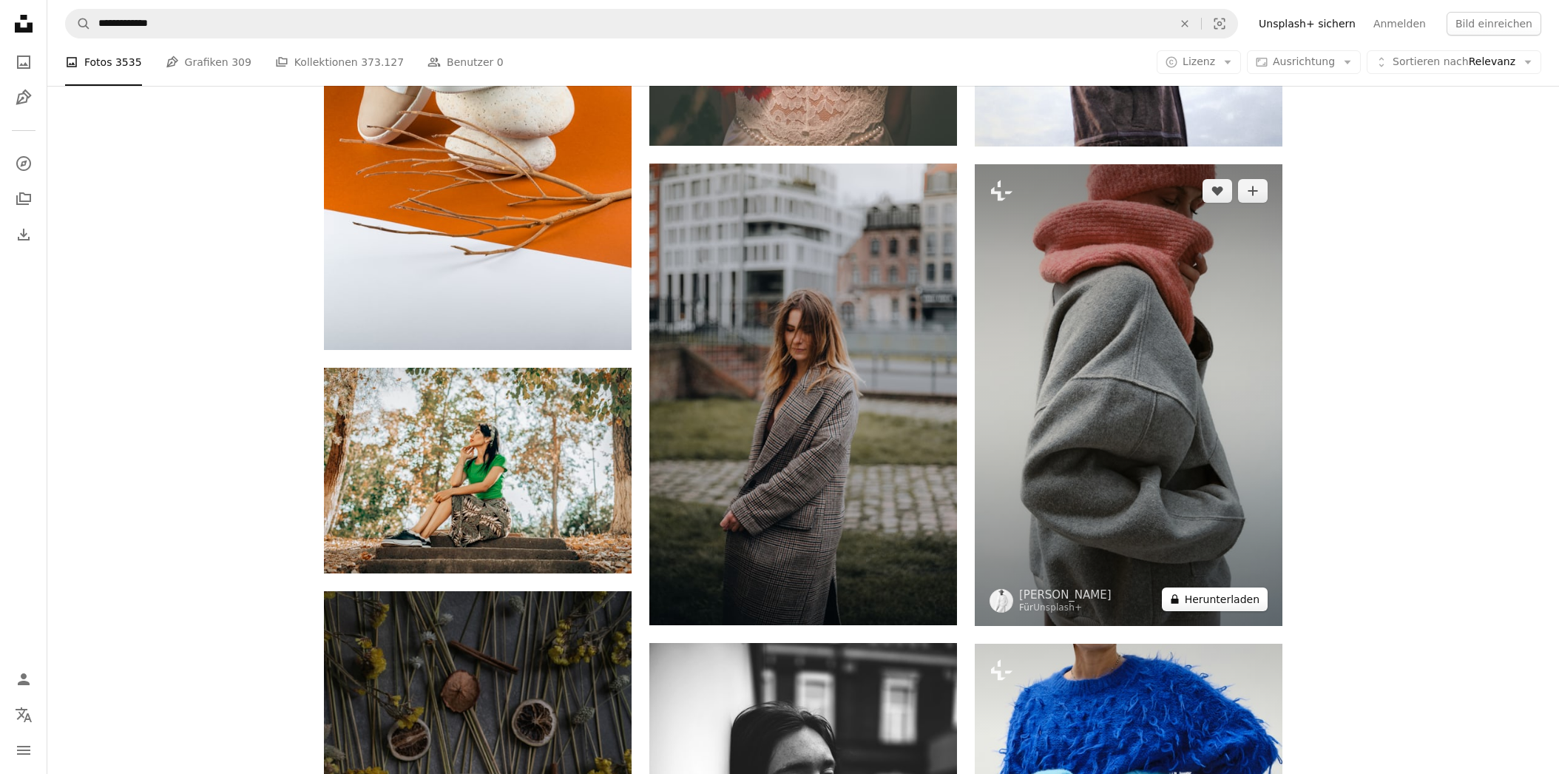
click at [1222, 602] on button "A lock Herunterladen" at bounding box center [1215, 599] width 106 height 24
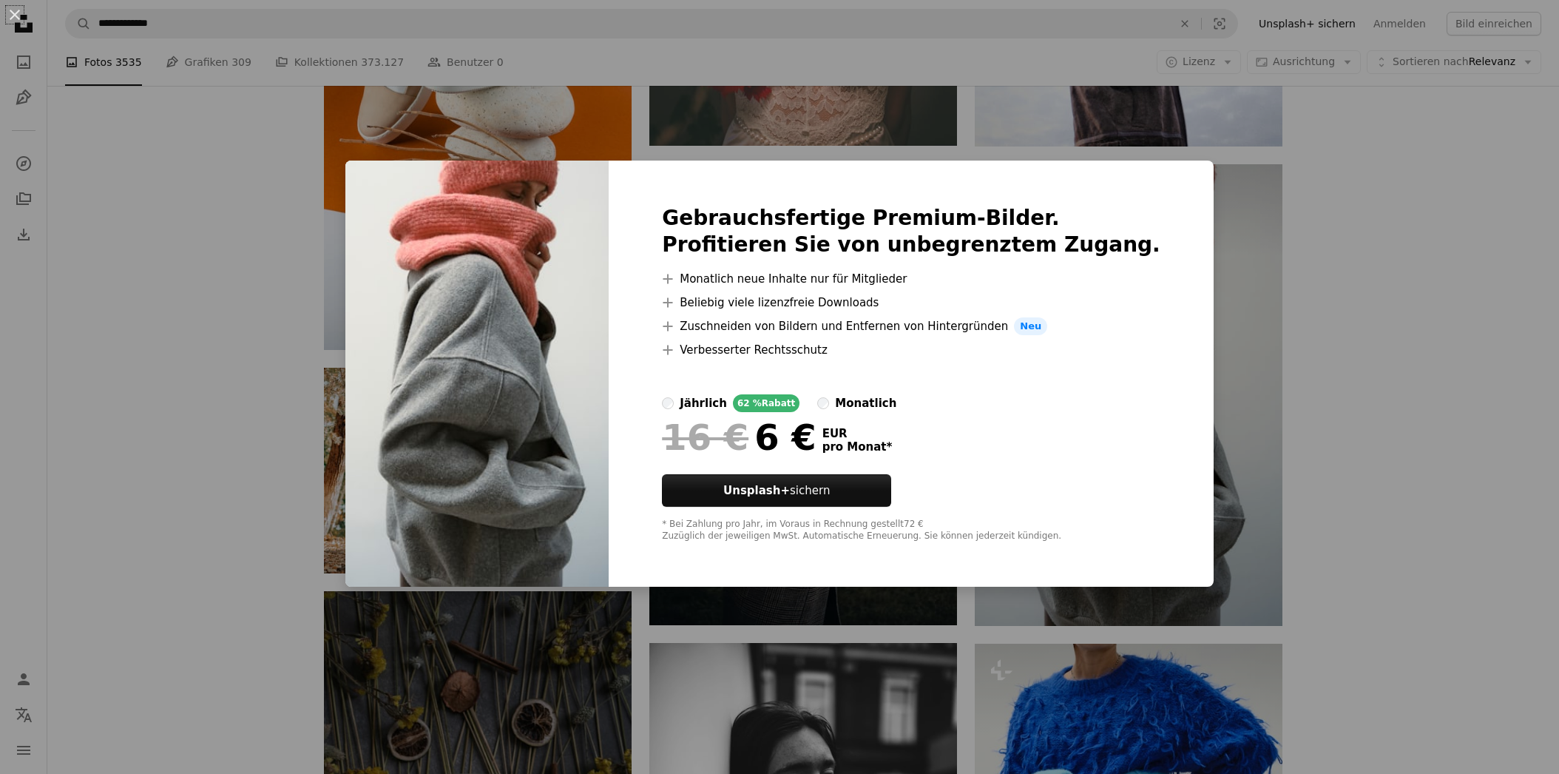
click at [1374, 419] on div "An X shape Gebrauchsfertige Premium-Bilder. Profitieren Sie von unbegrenztem Zu…" at bounding box center [779, 387] width 1559 height 774
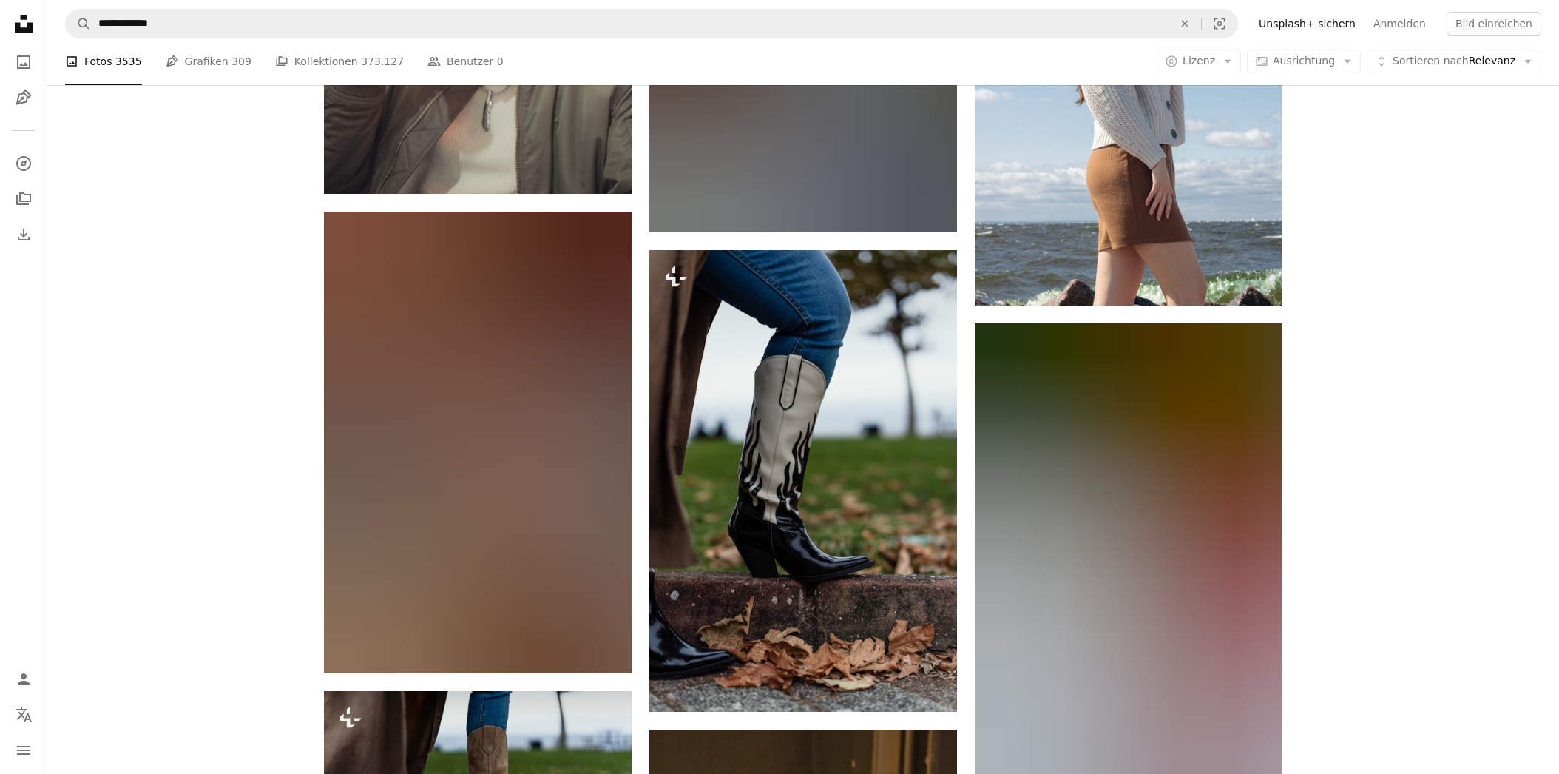
scroll to position [32587, 0]
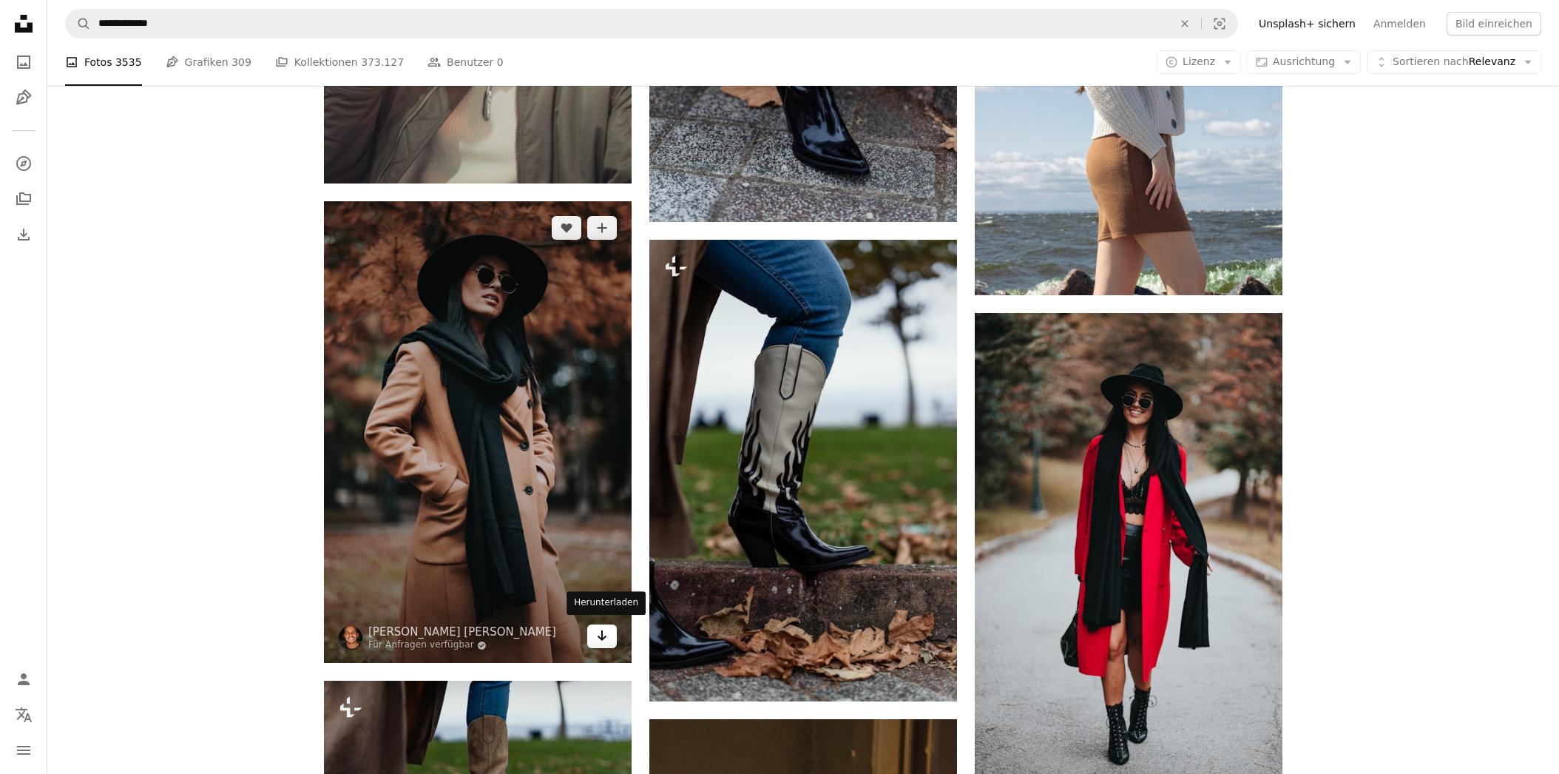
click at [606, 632] on icon "Herunterladen" at bounding box center [603, 635] width 10 height 10
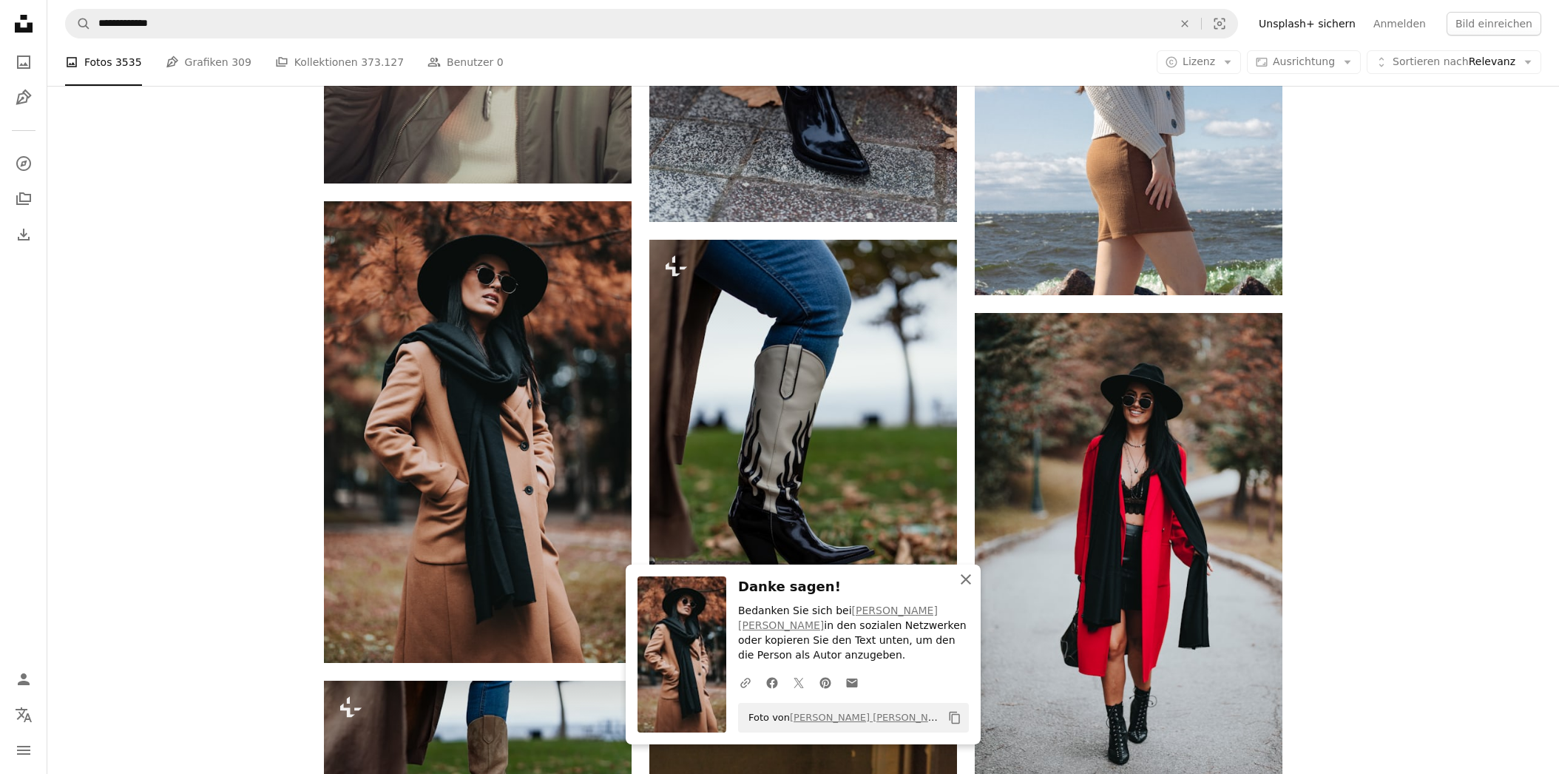
click at [965, 584] on icon "button" at bounding box center [966, 579] width 10 height 10
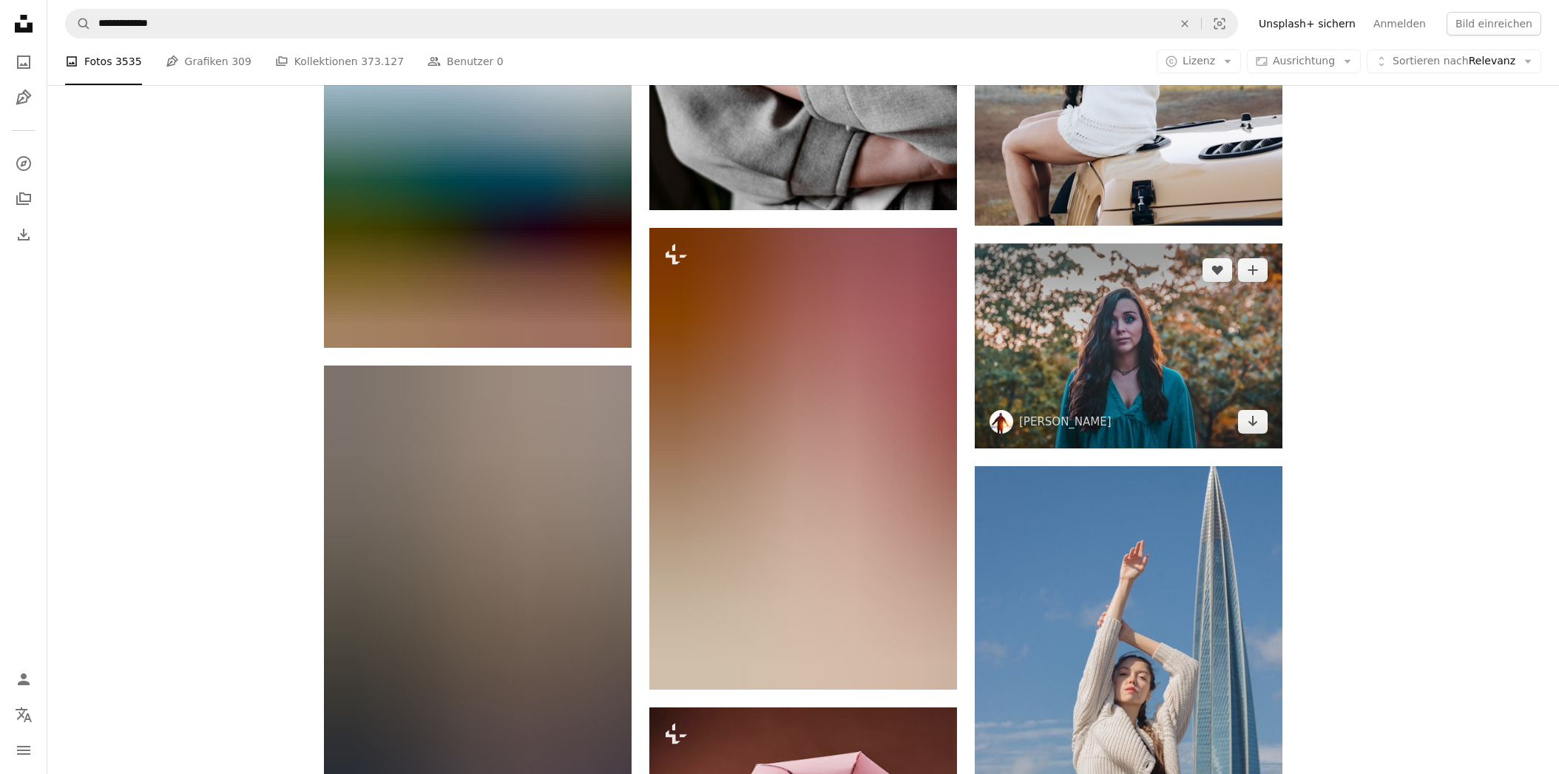
scroll to position [34769, 0]
